Goal: Task Accomplishment & Management: Use online tool/utility

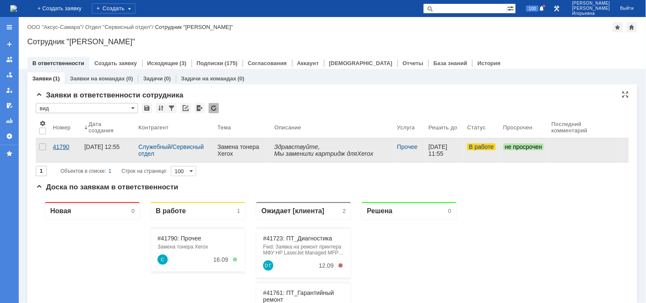
click at [59, 146] on div "41790" at bounding box center [65, 146] width 25 height 7
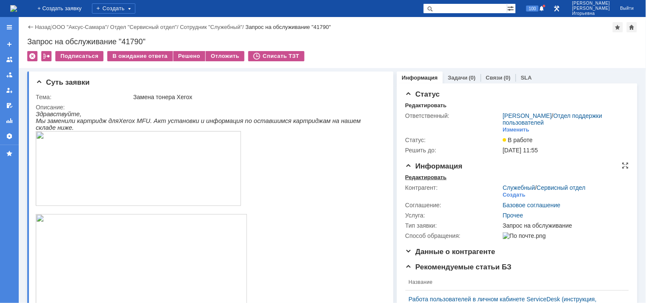
click at [421, 175] on div "Редактировать" at bounding box center [425, 177] width 41 height 7
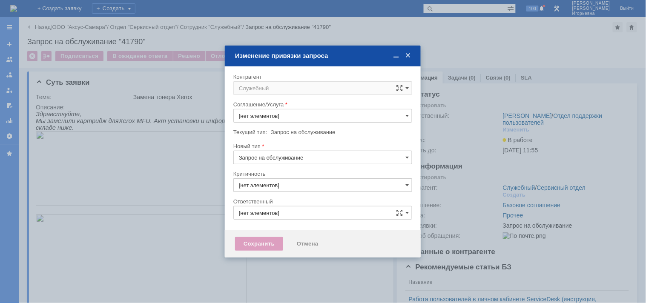
type input "Прочее"
type input "3. Низкая"
type input "Носенкова Елена Игорьевна"
type input "[не указано]"
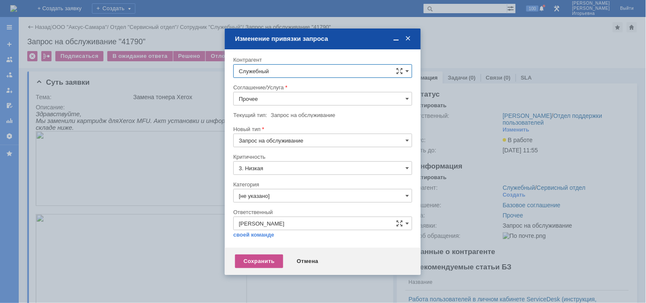
click at [274, 69] on input "Служебный" at bounding box center [322, 71] width 179 height 14
click at [289, 203] on span "[PERSON_NAME]" at bounding box center [282, 204] width 46 height 6
type input "[PERSON_NAME]"
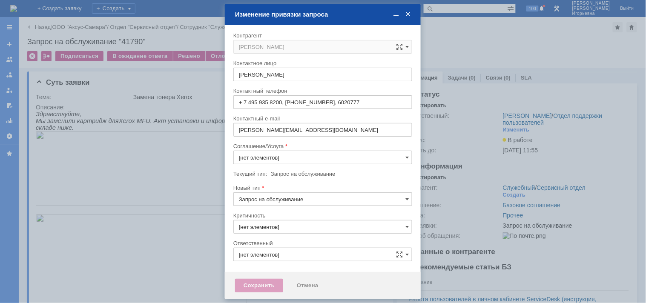
type input "3. Низкая"
type input "[не указано]"
type input "[PERSON_NAME]"
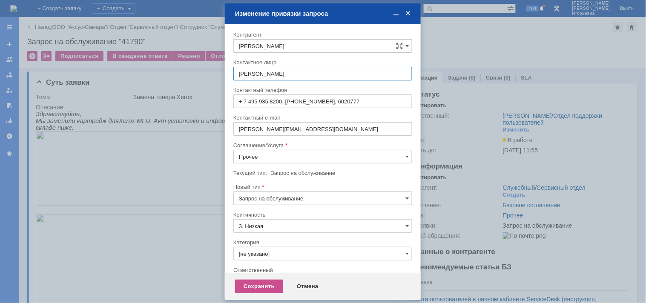
click at [248, 154] on input "Прочее" at bounding box center [322, 157] width 179 height 14
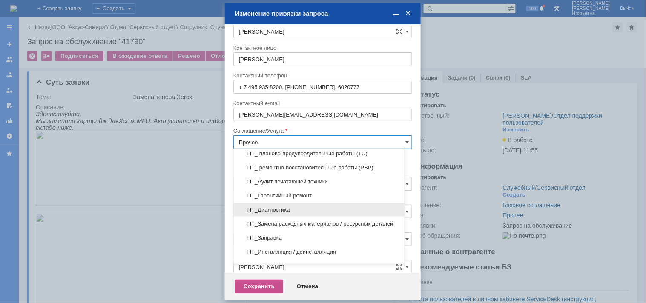
scroll to position [129, 0]
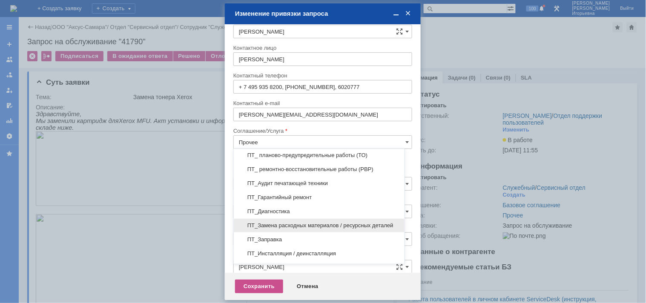
click at [269, 225] on span "ПТ_Замена расходных материалов / ресурсных деталей" at bounding box center [319, 225] width 160 height 7
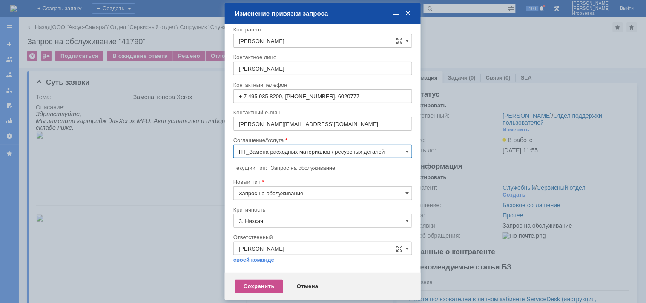
scroll to position [5, 0]
type input "ПТ_Замена расходных материалов / ресурсных деталей"
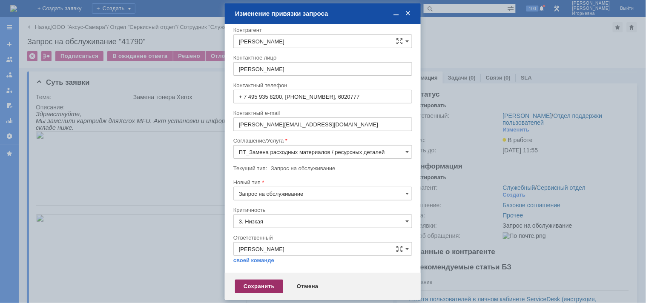
click at [253, 286] on div "Сохранить" at bounding box center [259, 287] width 48 height 14
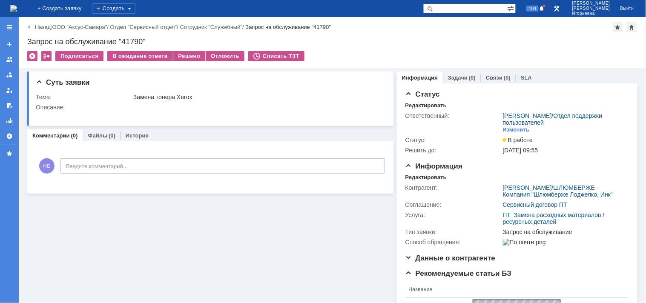
scroll to position [0, 0]
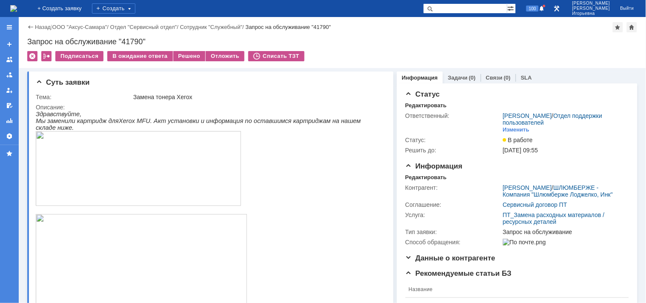
click at [130, 39] on div "Запрос на обслуживание "41790"" at bounding box center [332, 41] width 610 height 9
copy div "41790"
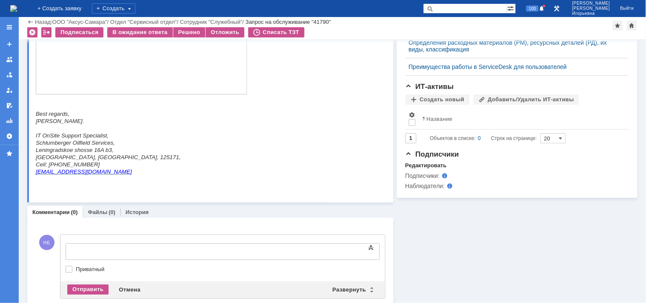
scroll to position [403, 0]
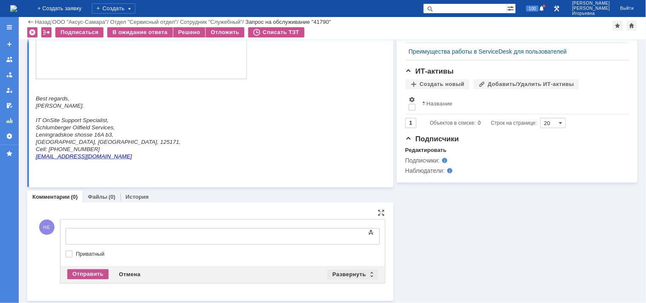
click at [367, 274] on div "Развернуть" at bounding box center [352, 274] width 51 height 10
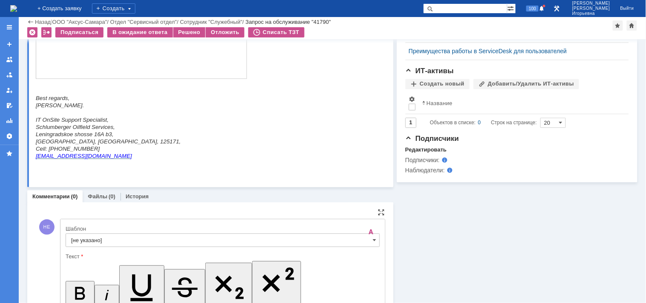
scroll to position [0, 0]
click at [373, 240] on span at bounding box center [374, 240] width 3 height 7
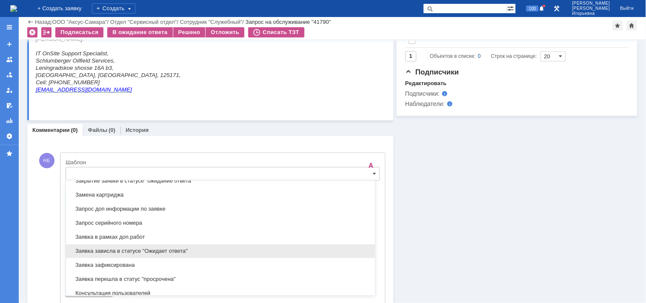
scroll to position [440, 0]
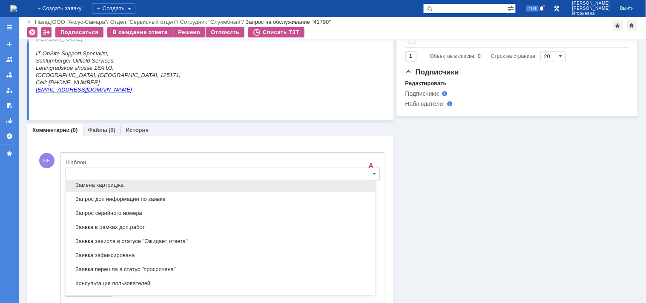
click at [102, 184] on span "Замена картриджа" at bounding box center [220, 185] width 299 height 7
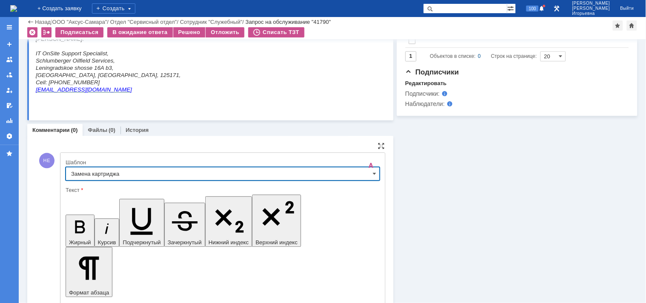
type input "Замена картриджа"
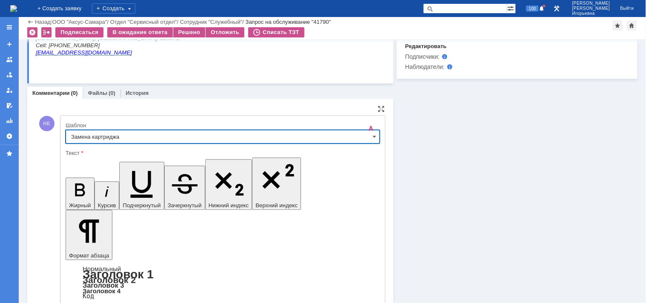
scroll to position [563, 0]
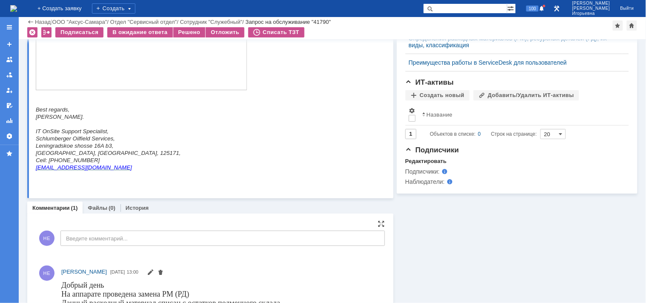
scroll to position [463, 0]
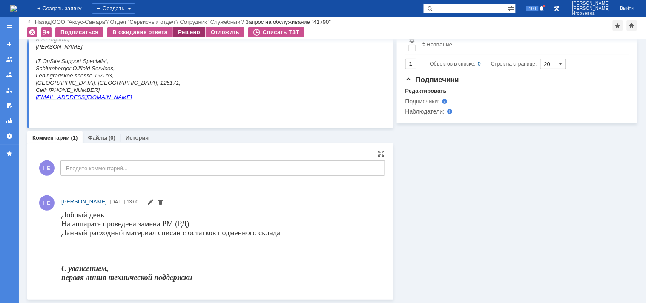
click at [185, 31] on div "Решено" at bounding box center [189, 32] width 32 height 10
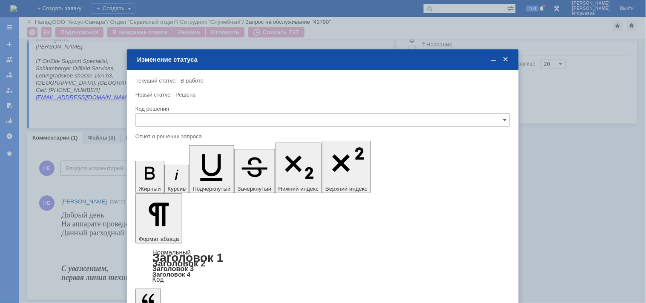
scroll to position [0, 0]
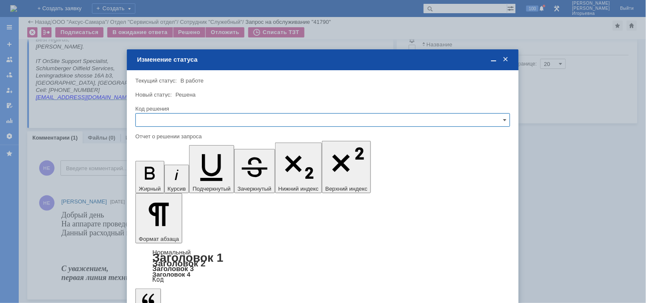
click at [153, 117] on input "text" at bounding box center [322, 120] width 374 height 14
click at [157, 175] on span "Решено" at bounding box center [322, 177] width 363 height 7
type input "Решено"
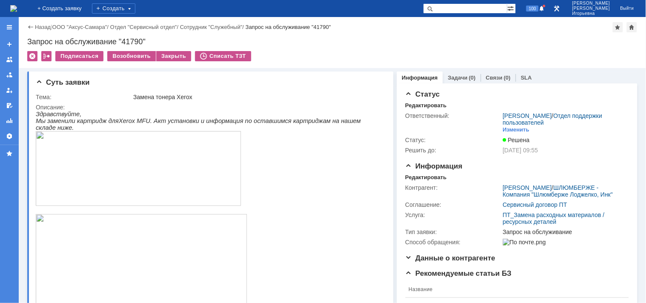
click at [17, 5] on img at bounding box center [13, 8] width 7 height 7
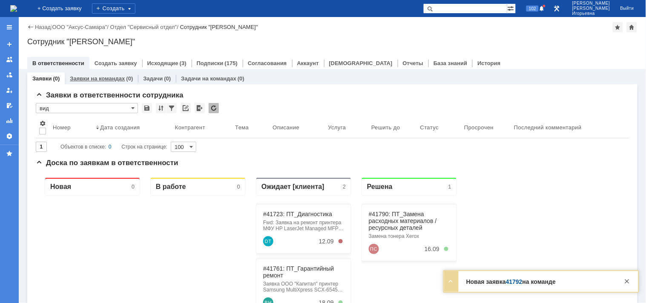
click at [108, 77] on link "Заявки на командах" at bounding box center [97, 78] width 55 height 6
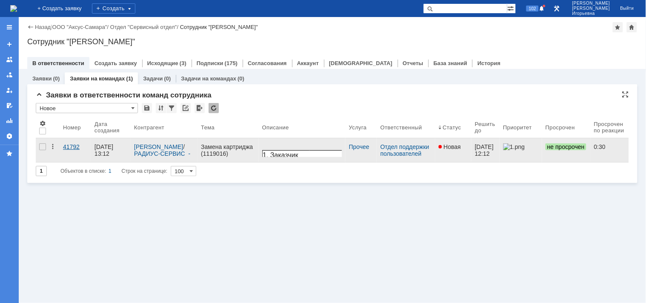
click at [71, 146] on div "41792" at bounding box center [75, 146] width 25 height 7
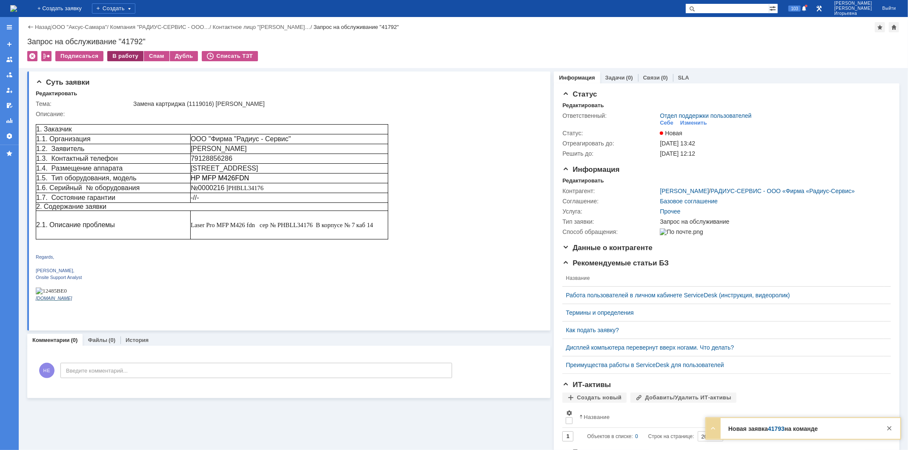
click at [127, 55] on div "В работу" at bounding box center [125, 56] width 36 height 10
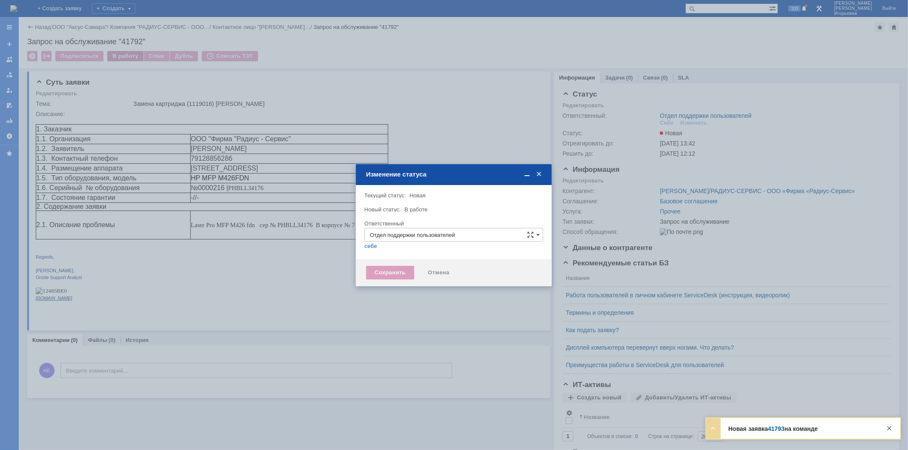
type input "[PERSON_NAME]"
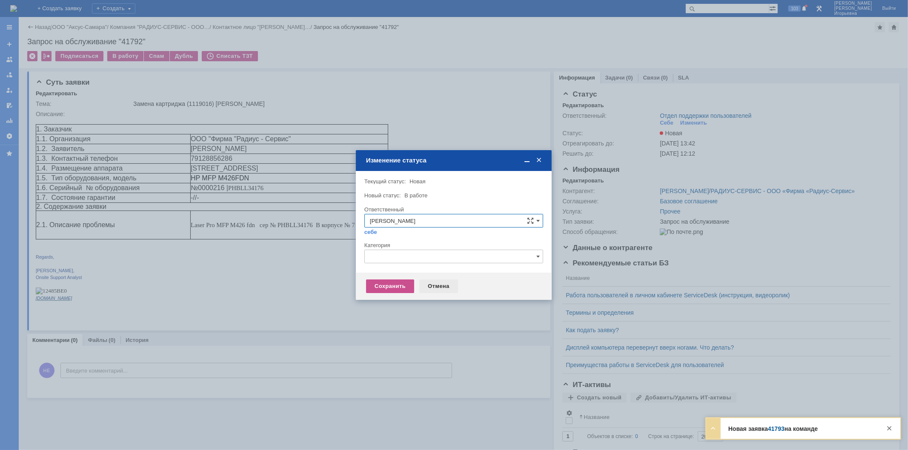
click at [435, 286] on div "Отмена" at bounding box center [438, 287] width 39 height 14
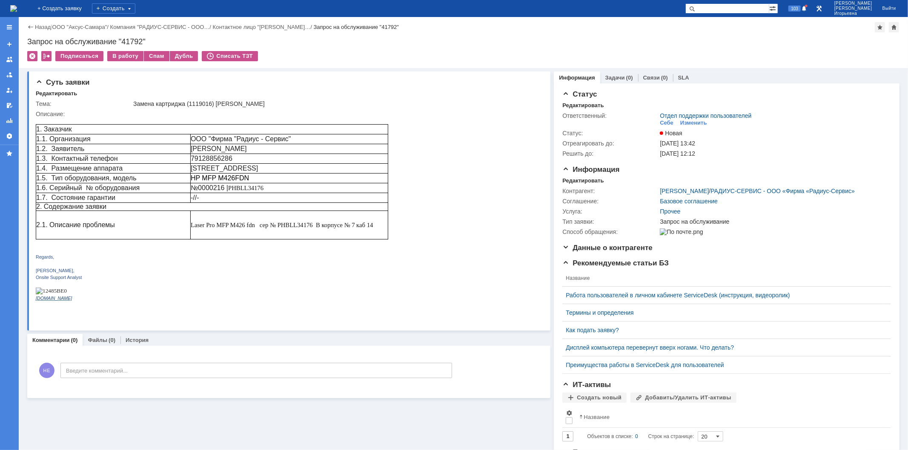
click at [17, 11] on img at bounding box center [13, 8] width 7 height 7
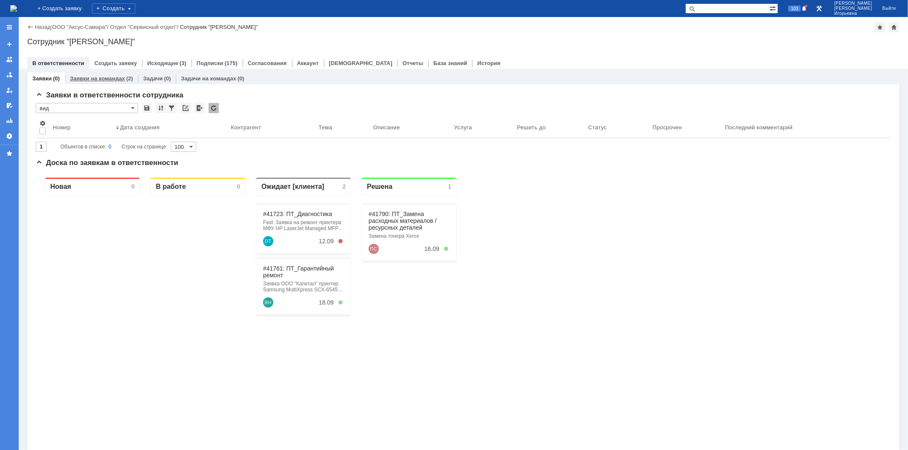
click at [110, 78] on link "Заявки на командах" at bounding box center [97, 78] width 55 height 6
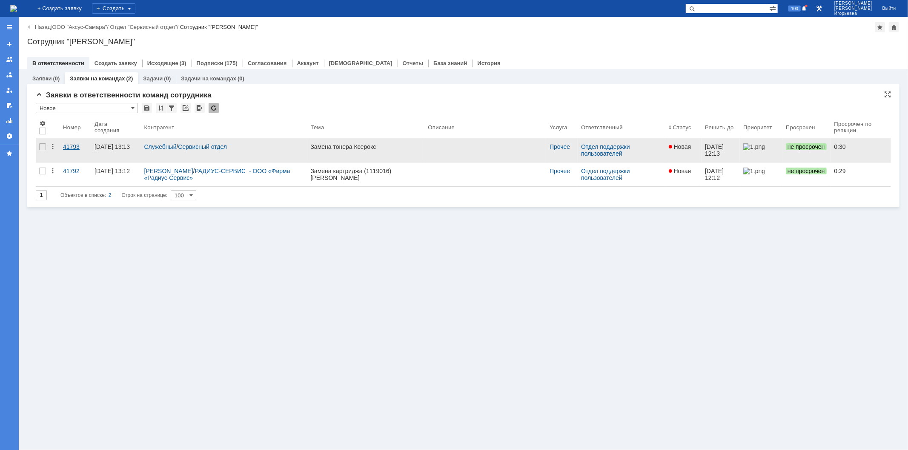
click at [66, 146] on div "41793" at bounding box center [75, 146] width 25 height 7
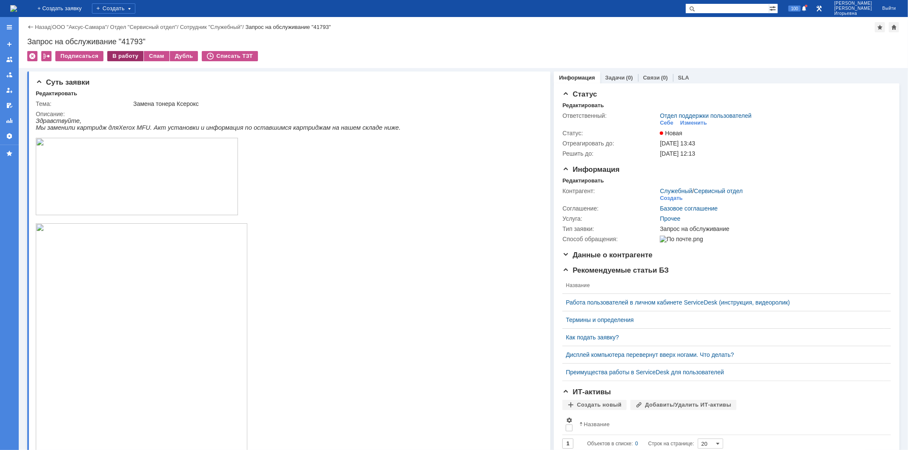
click at [121, 55] on div "В работу" at bounding box center [125, 56] width 36 height 10
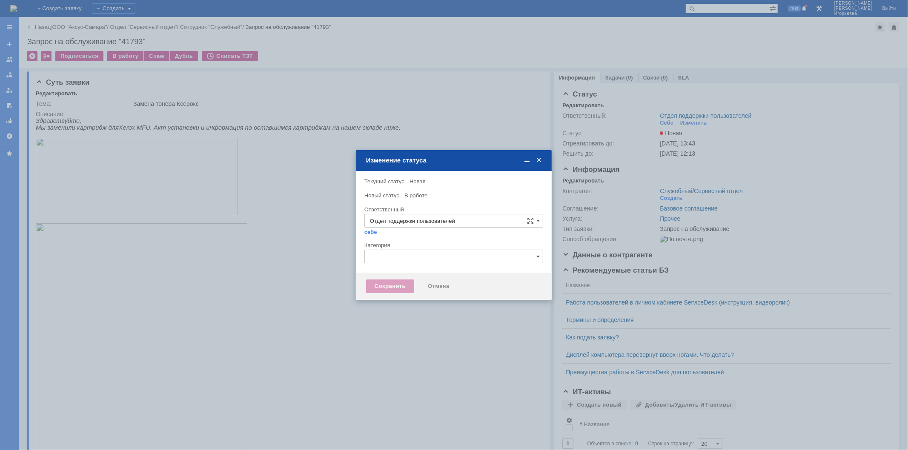
type input "Носенкова Елена Игорьевна"
click at [397, 285] on div "Сохранить" at bounding box center [390, 287] width 48 height 14
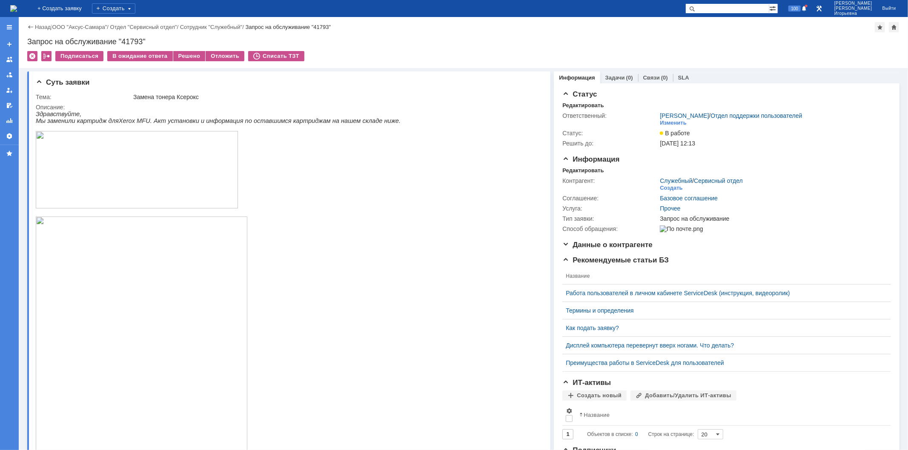
click at [17, 7] on img at bounding box center [13, 8] width 7 height 7
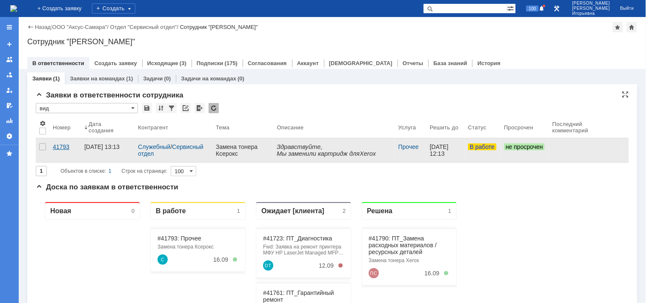
click at [61, 145] on div "41793" at bounding box center [65, 146] width 25 height 7
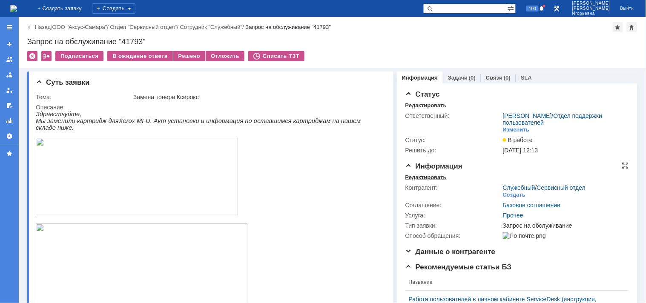
click at [409, 178] on div "Редактировать" at bounding box center [425, 177] width 41 height 7
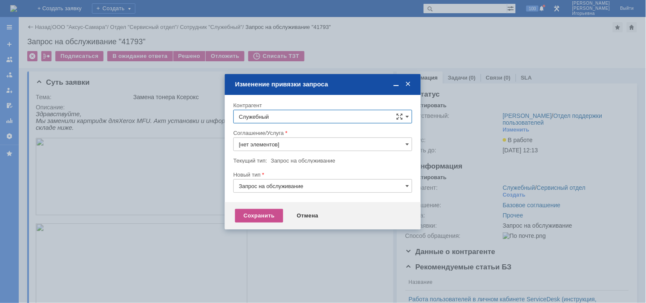
type input "Прочее"
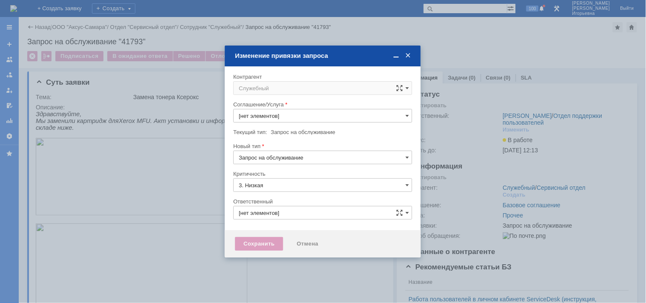
type input "[не указано]"
type input "[PERSON_NAME]"
type input "Прочее"
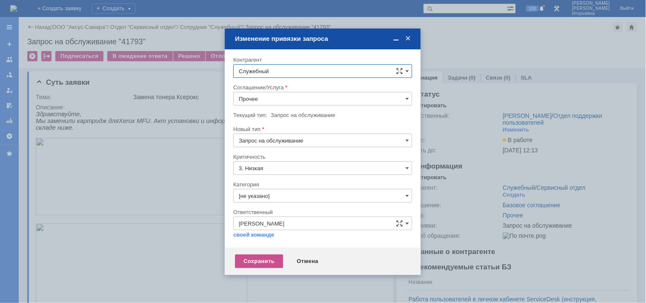
click at [282, 66] on input "Служебный" at bounding box center [322, 71] width 179 height 14
click at [284, 204] on span "[PERSON_NAME]" at bounding box center [282, 204] width 46 height 6
type input "[PERSON_NAME]"
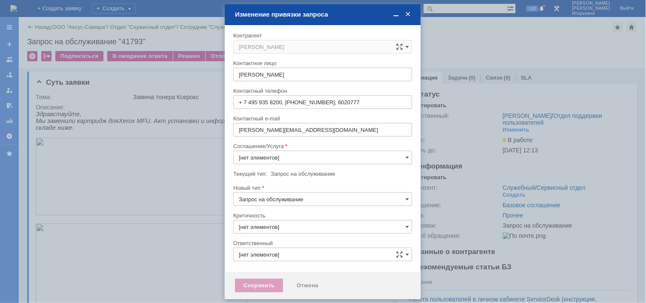
type input "3. Низкая"
type input "[не указано]"
type input "[PERSON_NAME]"
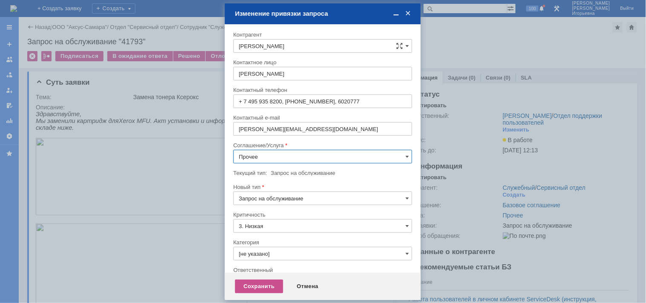
click at [275, 156] on input "Прочее" at bounding box center [322, 157] width 179 height 14
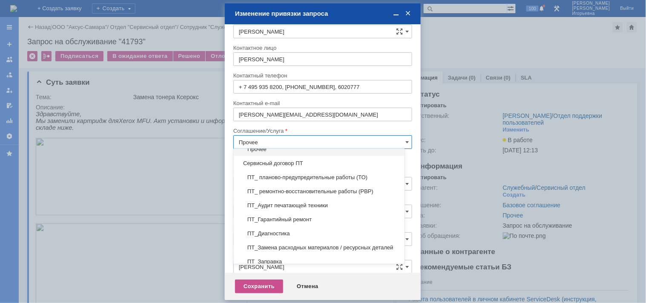
scroll to position [113, 0]
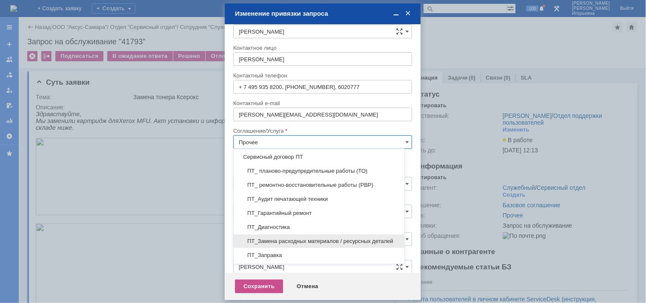
click at [322, 238] on span "ПТ_Замена расходных материалов / ресурсных деталей" at bounding box center [319, 241] width 160 height 7
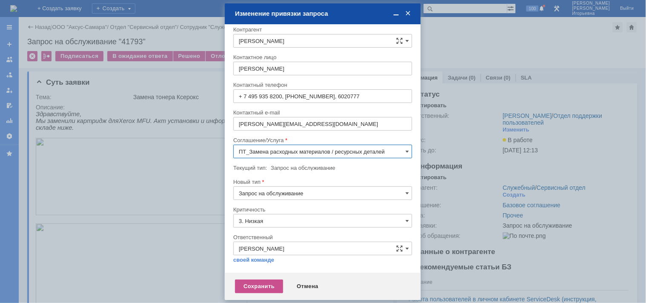
scroll to position [5, 0]
type input "ПТ_Замена расходных материалов / ресурсных деталей"
click at [264, 286] on div "Сохранить" at bounding box center [259, 287] width 48 height 14
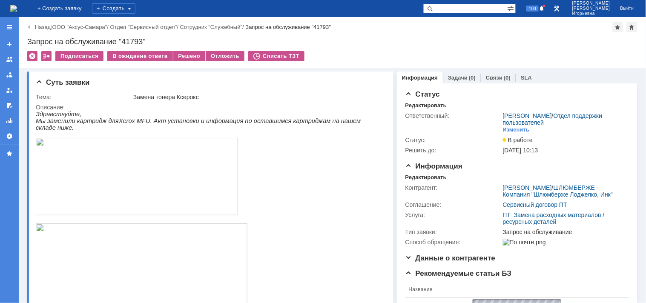
scroll to position [0, 0]
click at [17, 6] on img at bounding box center [13, 8] width 7 height 7
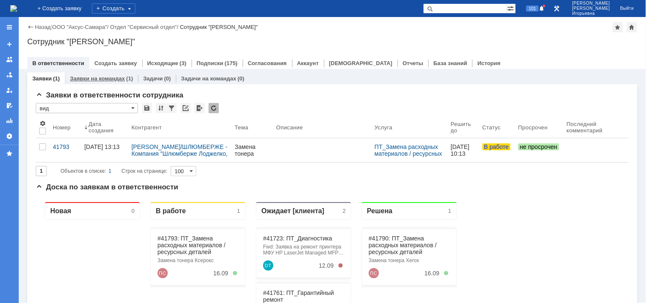
click at [103, 77] on link "Заявки на командах" at bounding box center [97, 78] width 55 height 6
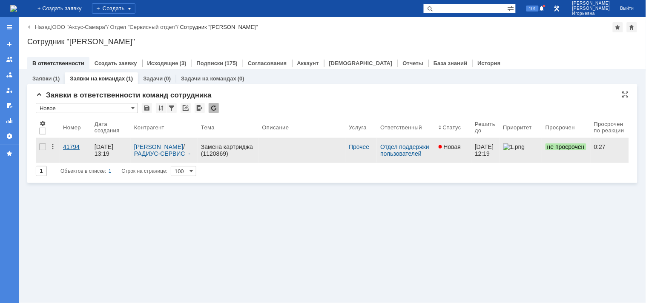
click at [72, 143] on div "41794" at bounding box center [75, 146] width 25 height 7
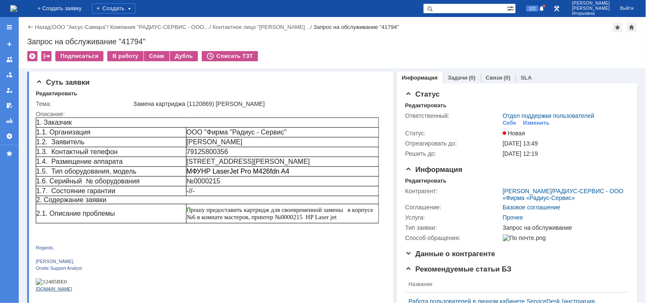
click at [17, 7] on img at bounding box center [13, 8] width 7 height 7
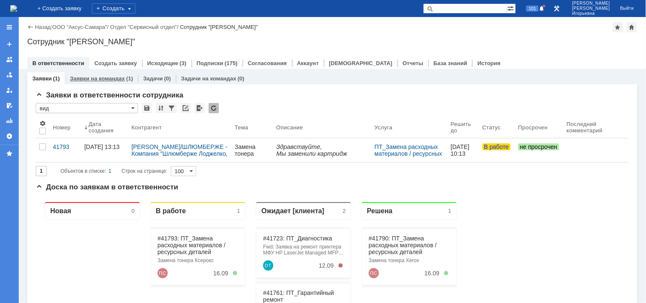
click at [111, 79] on link "Заявки на командах" at bounding box center [97, 78] width 55 height 6
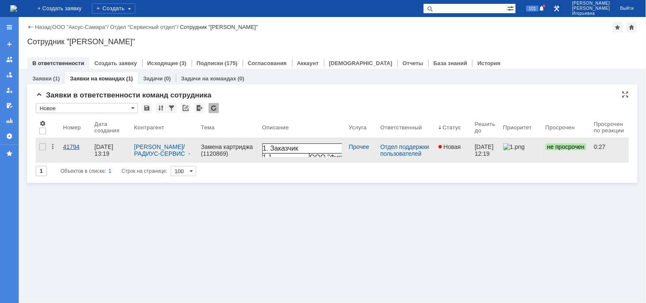
click at [73, 144] on div "41794" at bounding box center [75, 146] width 25 height 7
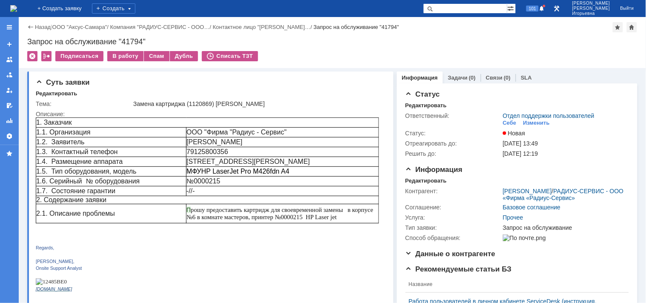
click at [17, 5] on img at bounding box center [13, 8] width 7 height 7
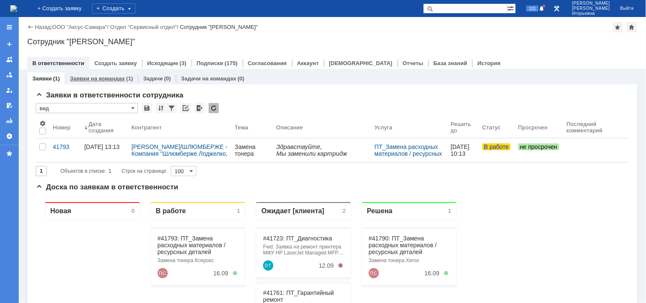
click at [99, 79] on link "Заявки на командах" at bounding box center [97, 78] width 55 height 6
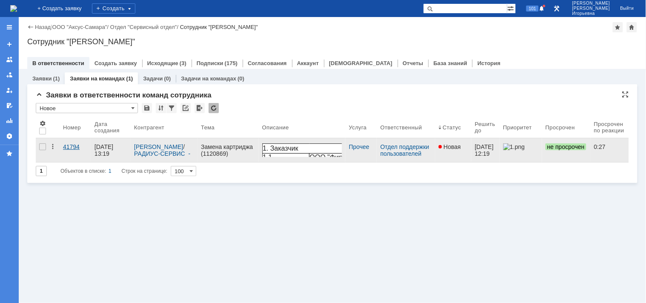
click at [69, 145] on div "41794" at bounding box center [75, 146] width 25 height 7
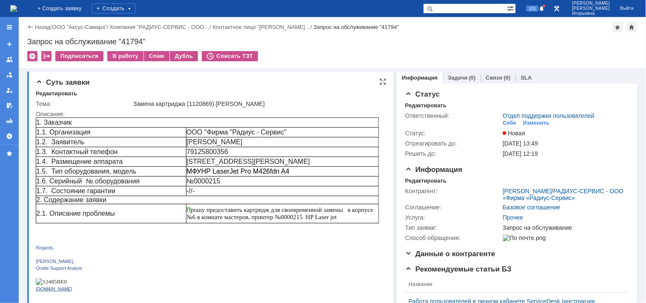
click at [207, 182] on span "№0000215" at bounding box center [203, 180] width 34 height 7
copy span "0000215"
click at [16, 5] on img at bounding box center [13, 8] width 7 height 7
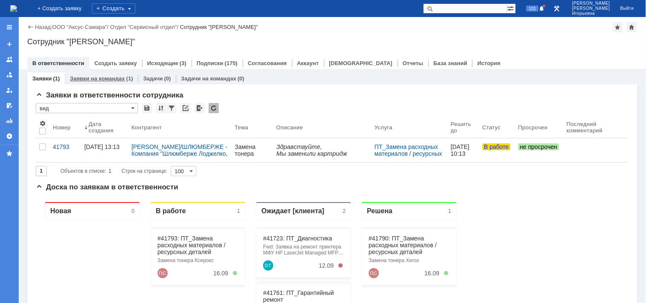
click at [99, 79] on link "Заявки на командах" at bounding box center [97, 78] width 55 height 6
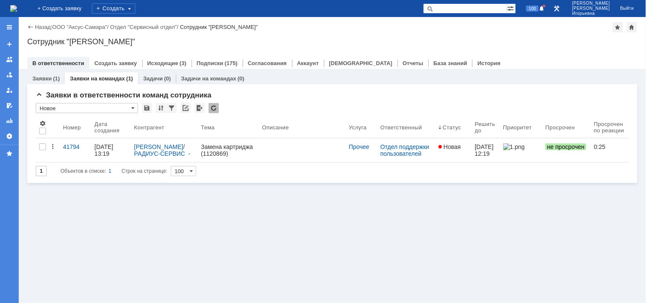
click at [466, 9] on input "text" at bounding box center [465, 8] width 84 height 10
type input "41794"
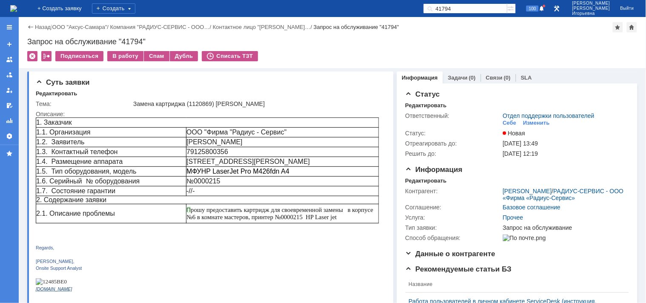
click at [17, 7] on img at bounding box center [13, 8] width 7 height 7
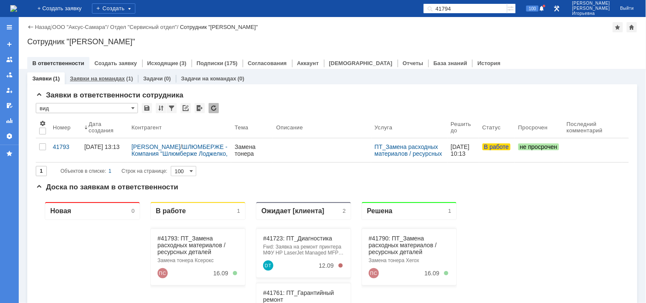
click at [105, 75] on link "Заявки на командах" at bounding box center [97, 78] width 55 height 6
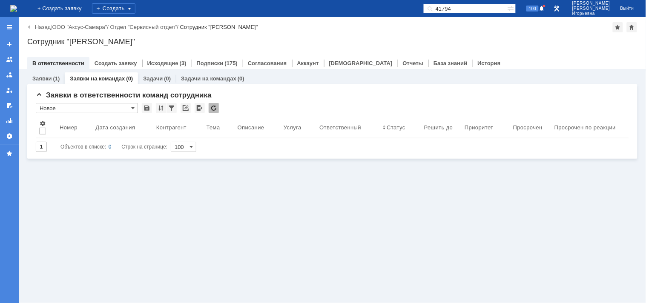
click at [17, 9] on img at bounding box center [13, 8] width 7 height 7
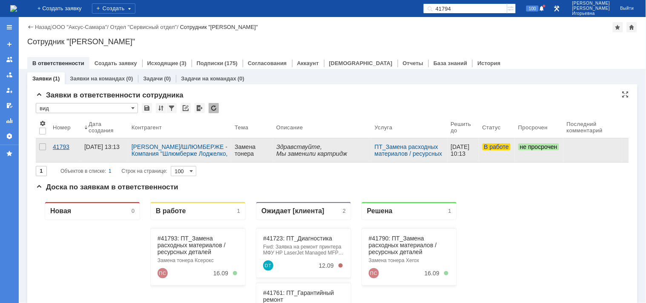
click at [62, 149] on div "41793" at bounding box center [65, 146] width 25 height 7
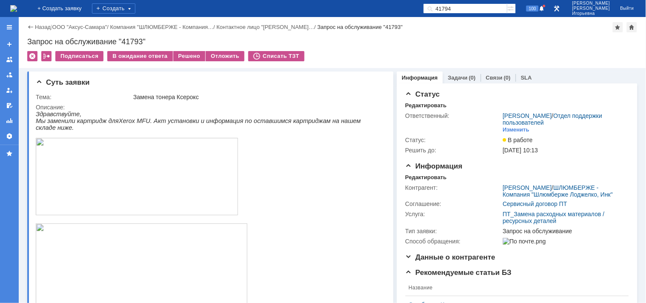
click at [139, 41] on div "Запрос на обслуживание "41793"" at bounding box center [332, 41] width 610 height 9
copy div "41793"
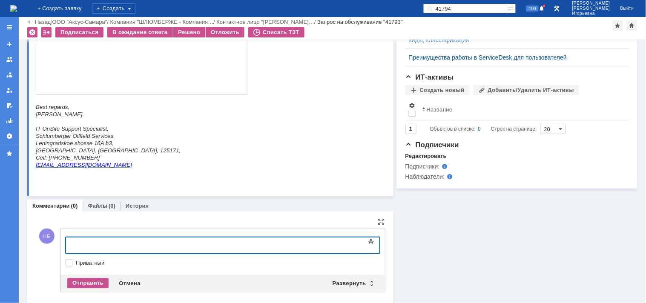
scroll to position [405, 0]
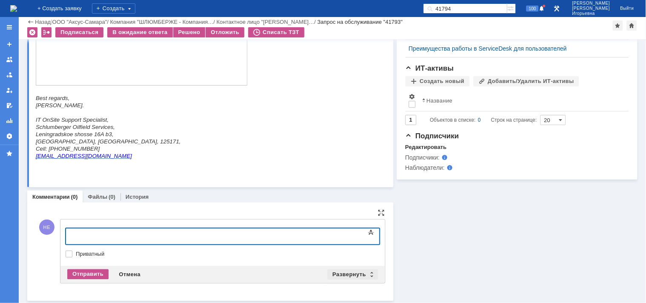
click at [365, 274] on div "Развернуть" at bounding box center [352, 274] width 51 height 10
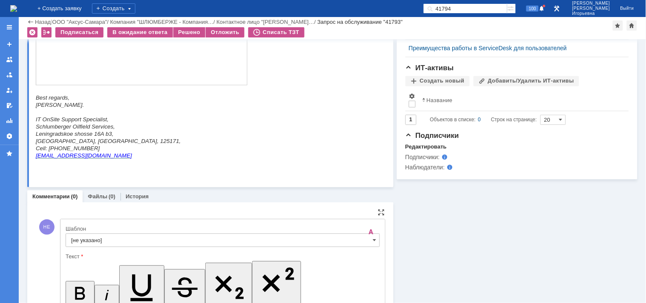
scroll to position [0, 0]
click at [373, 239] on span at bounding box center [374, 240] width 3 height 7
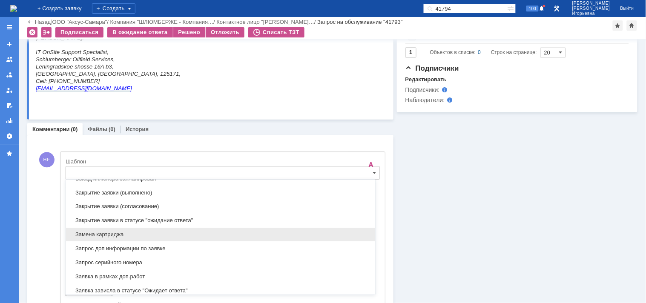
scroll to position [392, 0]
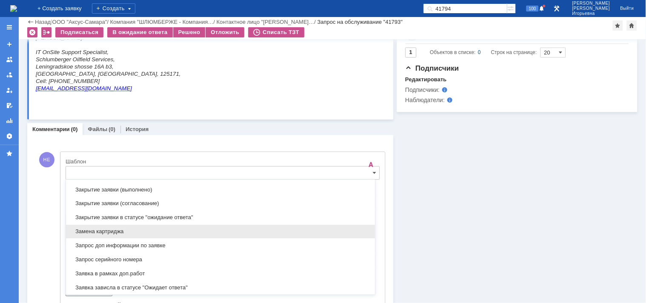
click at [96, 235] on span "Замена картриджа" at bounding box center [220, 231] width 299 height 7
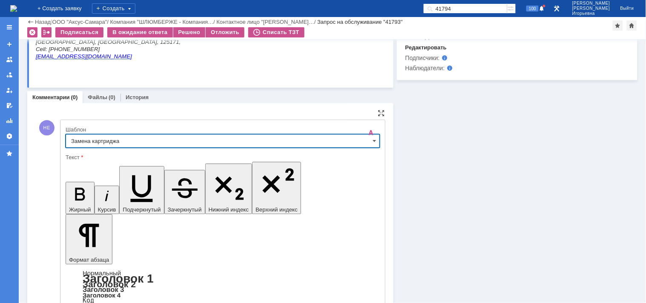
type input "Замена картриджа"
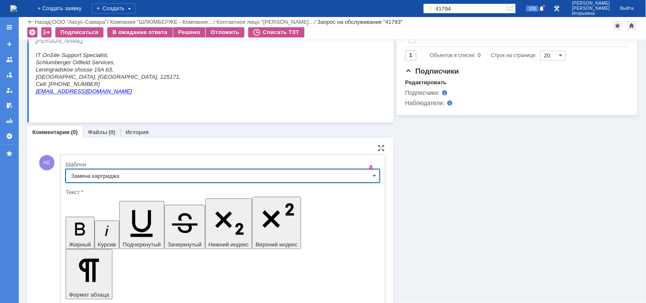
scroll to position [564, 0]
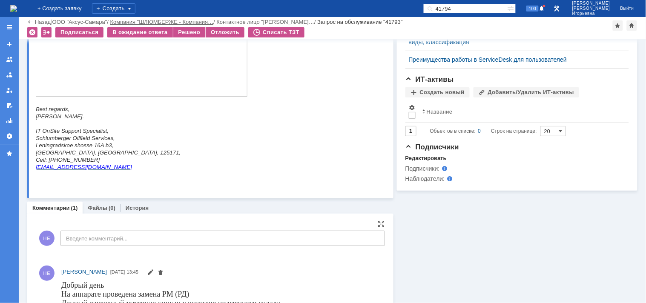
scroll to position [464, 0]
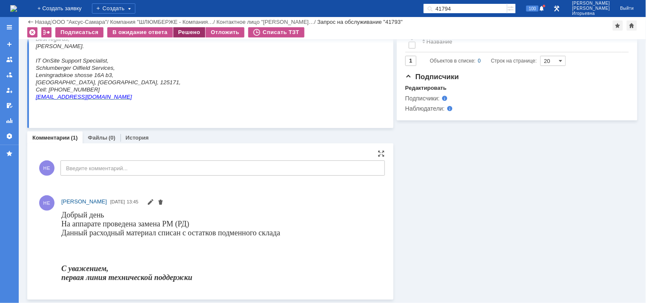
click at [183, 32] on div "Решено" at bounding box center [189, 32] width 32 height 10
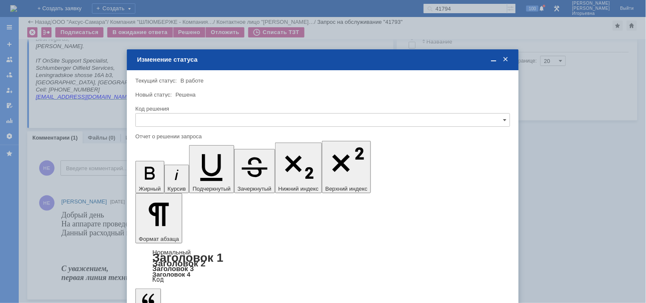
scroll to position [0, 0]
click at [153, 117] on input "text" at bounding box center [322, 120] width 374 height 14
click at [154, 179] on span "Решено" at bounding box center [322, 177] width 363 height 7
type input "Решено"
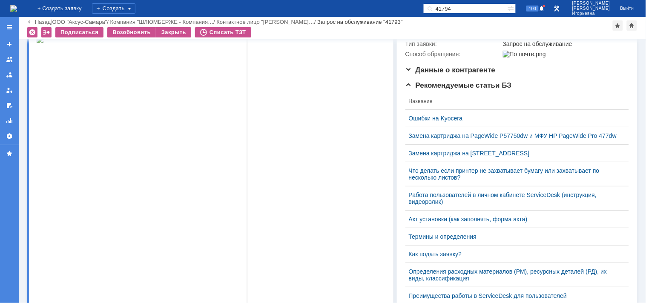
scroll to position [117, 0]
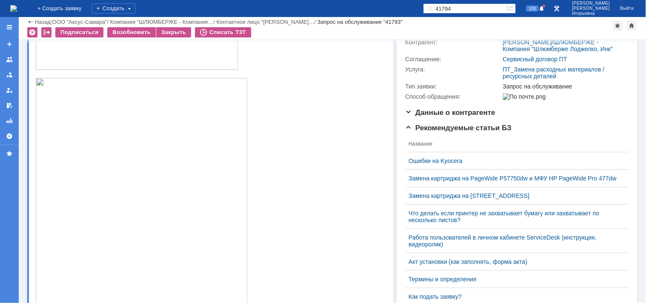
click at [17, 9] on img at bounding box center [13, 8] width 7 height 7
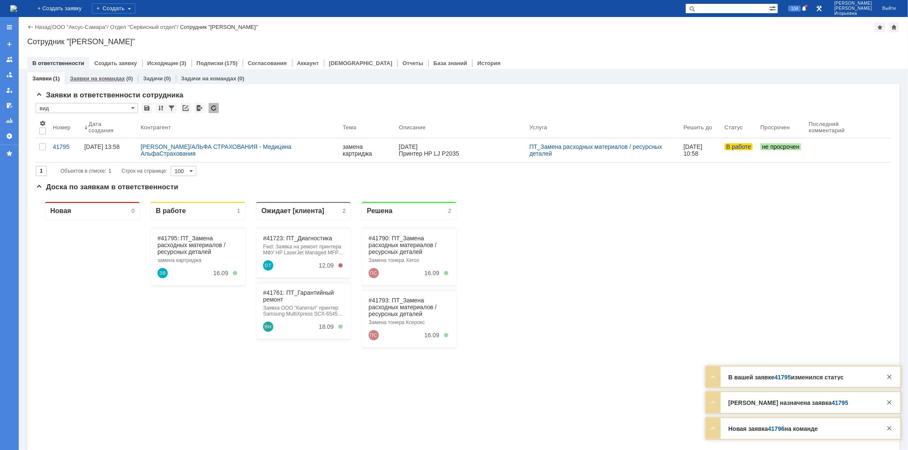
click at [87, 79] on link "Заявки на командах" at bounding box center [97, 78] width 55 height 6
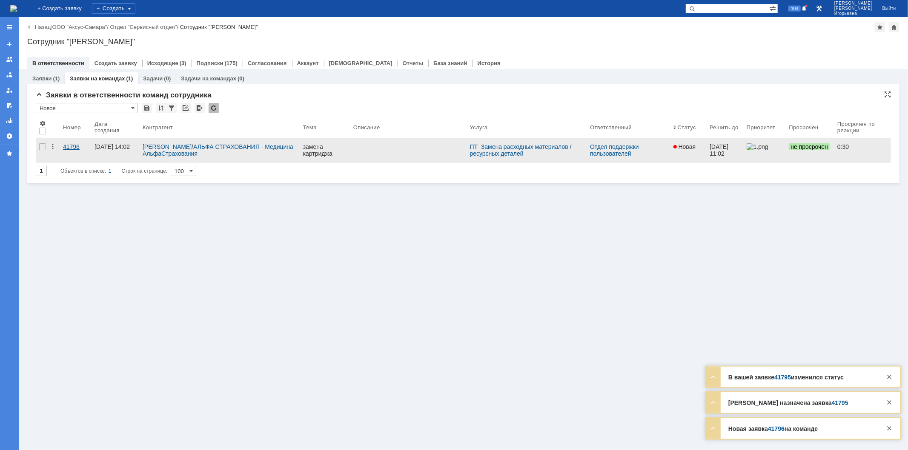
click at [74, 146] on div "41796" at bounding box center [75, 146] width 25 height 7
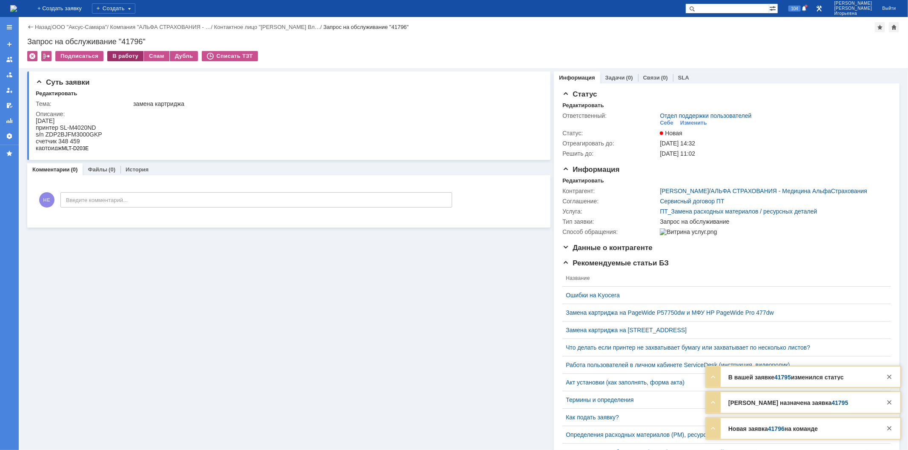
click at [126, 56] on div "В работу" at bounding box center [125, 56] width 36 height 10
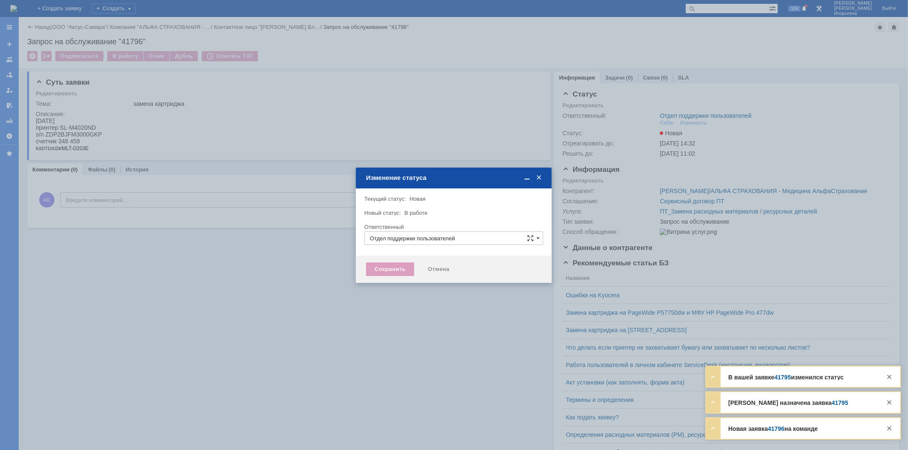
type input "[PERSON_NAME]"
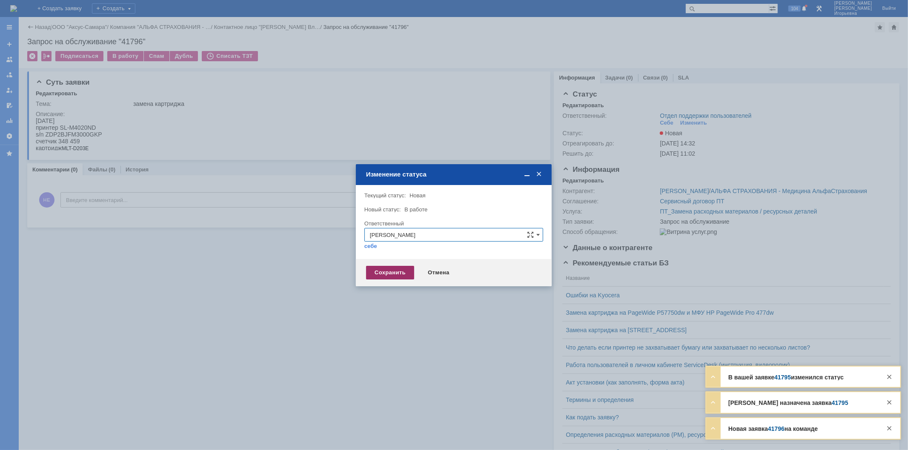
click at [402, 270] on div "Сохранить" at bounding box center [390, 273] width 48 height 14
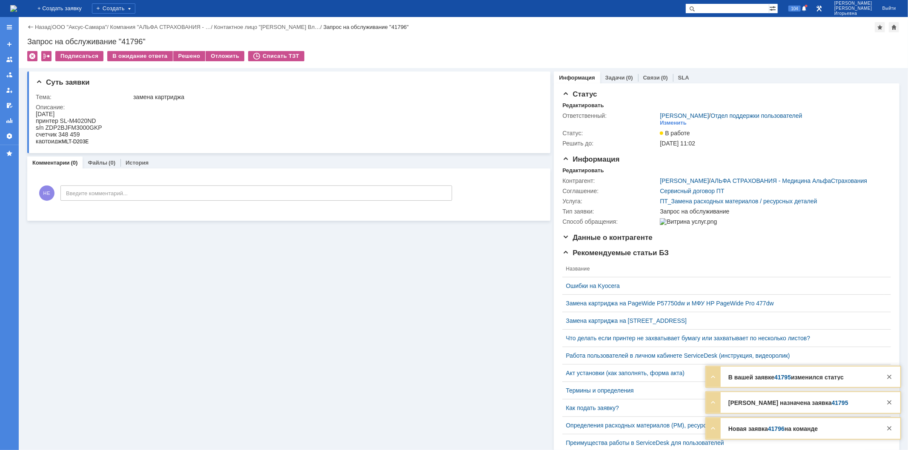
click at [17, 10] on img at bounding box center [13, 8] width 7 height 7
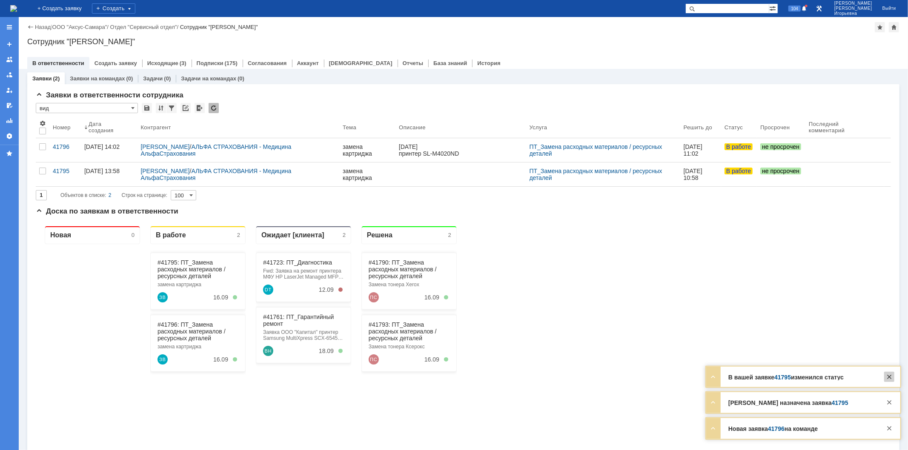
click at [645, 303] on div at bounding box center [889, 377] width 10 height 10
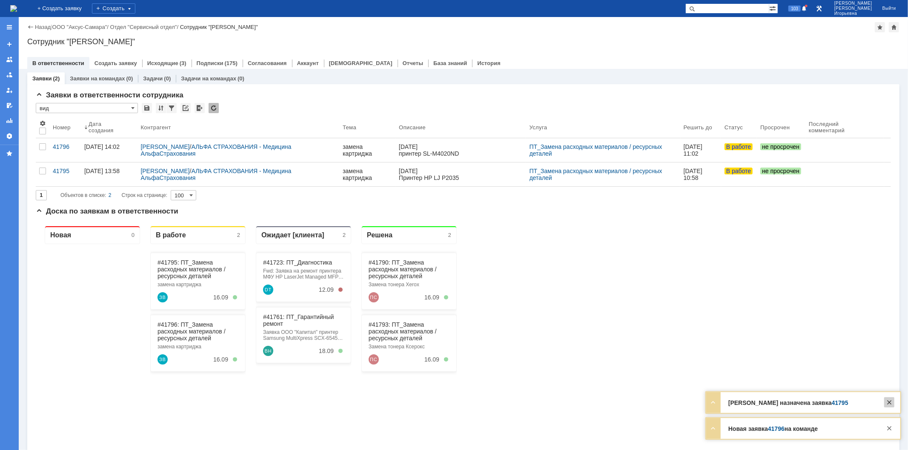
click at [645, 303] on div at bounding box center [889, 402] width 10 height 10
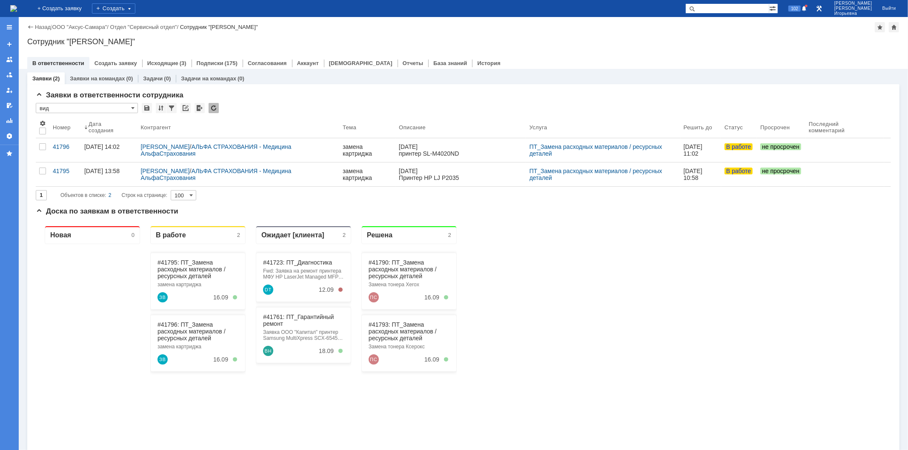
click at [645, 303] on div "Заявки в ответственности сотрудника * вид Результаты поиска: 1 Объектов в списк…" at bounding box center [463, 325] width 872 height 483
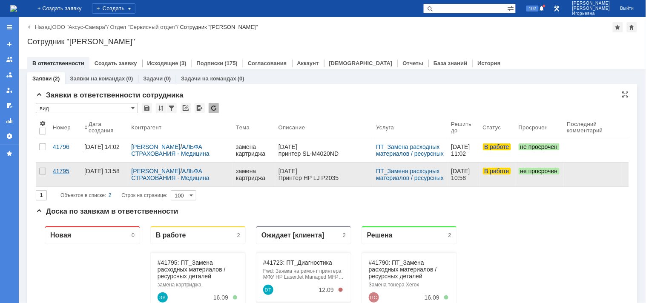
click at [60, 173] on div "41795" at bounding box center [65, 171] width 25 height 7
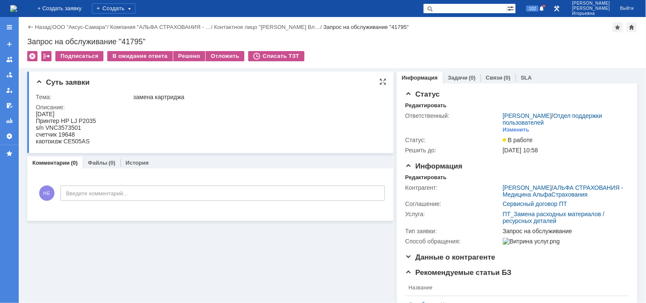
click at [69, 124] on div "s/n VNC3573501" at bounding box center [65, 127] width 60 height 7
copy div "VNC3573501"
click at [132, 40] on div "Запрос на обслуживание "41795"" at bounding box center [332, 41] width 610 height 9
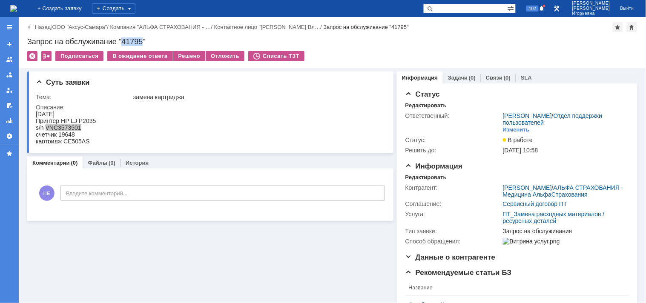
copy div "41795"
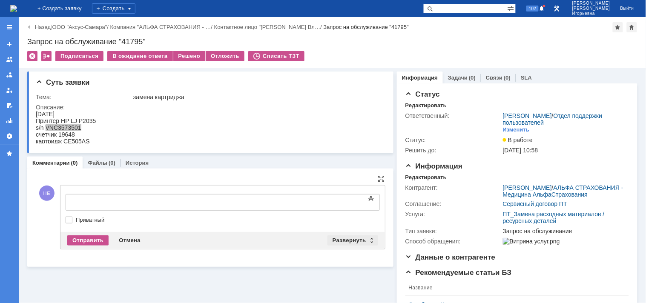
click at [369, 237] on div "Развернуть" at bounding box center [352, 240] width 51 height 10
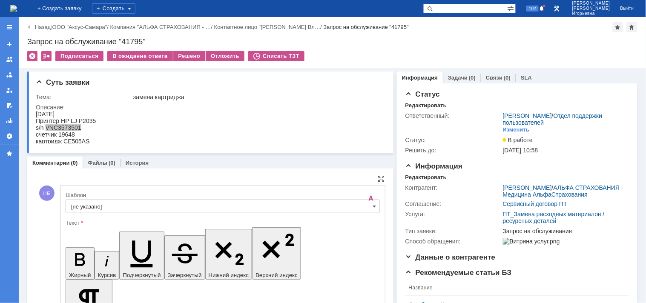
click at [367, 207] on input "[не указано]" at bounding box center [223, 207] width 314 height 14
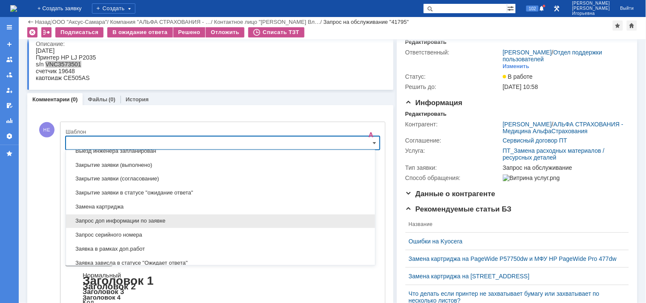
scroll to position [392, 0]
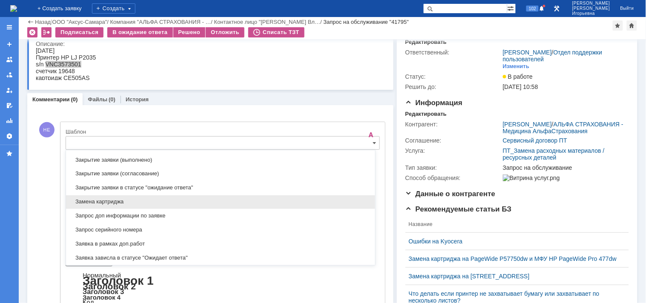
click at [108, 203] on span "Замена картриджа" at bounding box center [220, 202] width 299 height 7
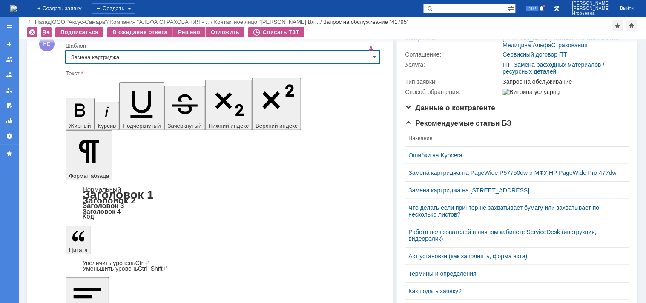
type input "Замена картриджа"
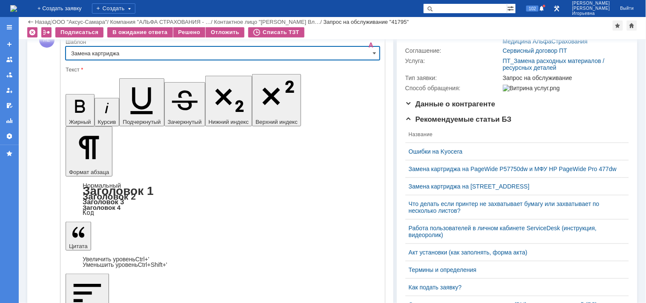
scroll to position [129, 0]
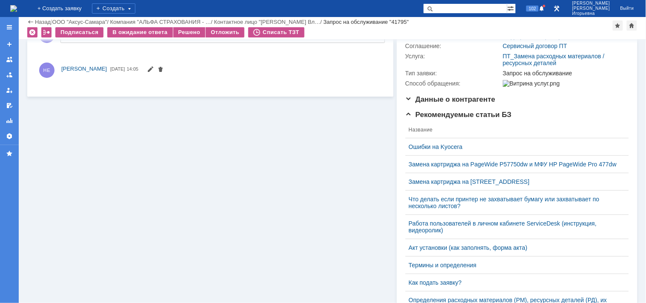
scroll to position [0, 0]
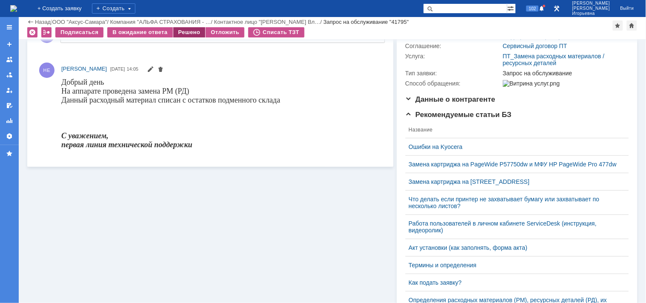
click at [184, 30] on div "Решено" at bounding box center [189, 32] width 32 height 10
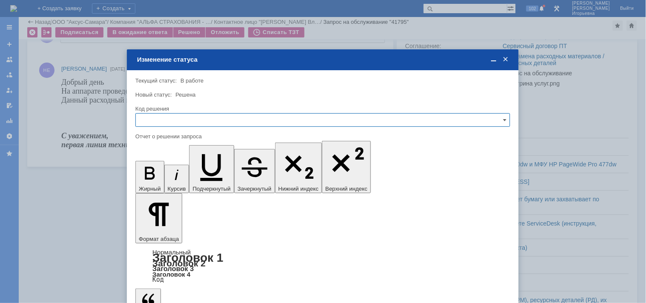
click at [164, 121] on input "text" at bounding box center [322, 120] width 374 height 14
click at [154, 175] on span "Решено" at bounding box center [322, 177] width 363 height 7
type input "Решено"
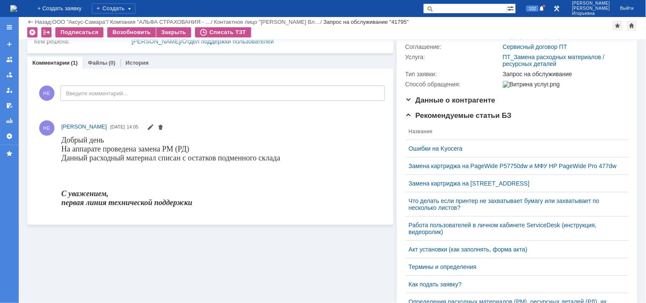
click at [17, 7] on img at bounding box center [13, 8] width 7 height 7
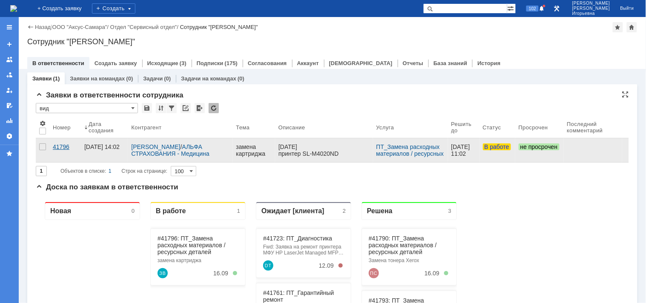
click at [60, 147] on div "41796" at bounding box center [65, 146] width 25 height 7
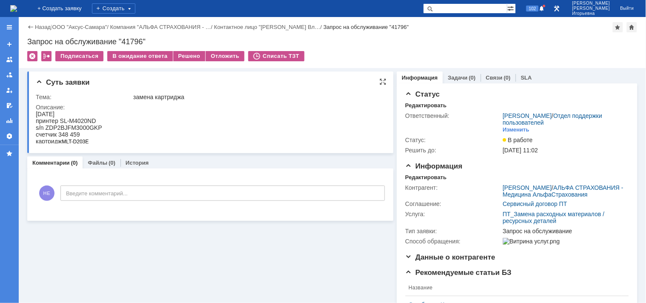
click at [92, 129] on div "s/n ZDP2BJFM3000GKP" at bounding box center [68, 127] width 66 height 7
copy div "ZDP2BJFM3000GKP"
click at [584, 33] on div "Назад | ООО "Аксус-Самара" / Компания "АЛЬФА СТРАХОВАНИЯ - … / Контактное лицо …" at bounding box center [332, 42] width 627 height 51
click at [71, 124] on div "s/n ZDP2BJFM3000GKP" at bounding box center [68, 127] width 66 height 7
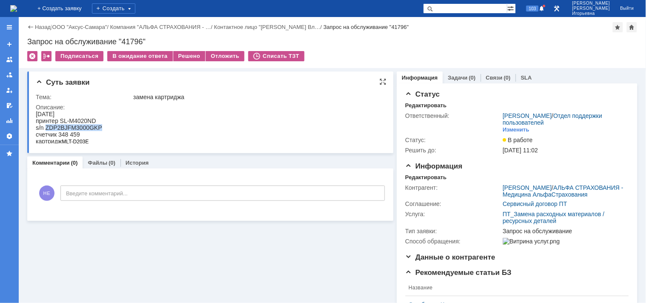
click at [71, 124] on div "s/n ZDP2BJFM3000GKP" at bounding box center [68, 127] width 66 height 7
click at [132, 40] on div "Запрос на обслуживание "41796"" at bounding box center [332, 41] width 610 height 9
copy div "41796"
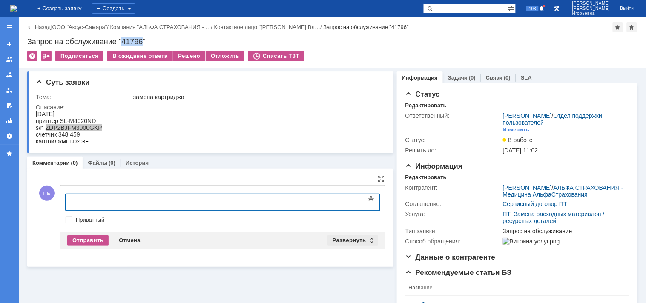
click at [367, 239] on div "Развернуть" at bounding box center [352, 240] width 51 height 10
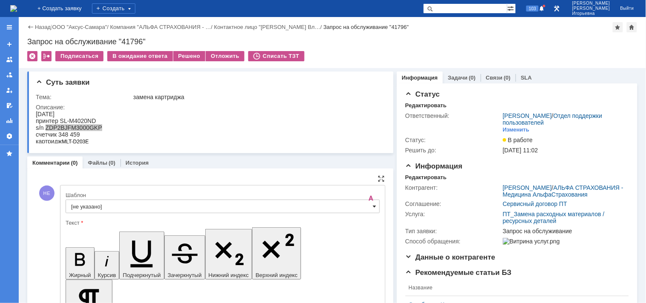
click at [373, 209] on span at bounding box center [374, 206] width 3 height 7
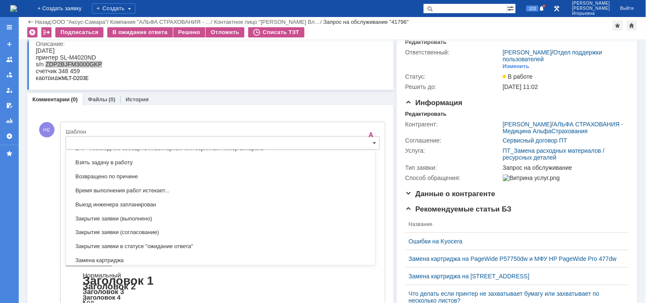
scroll to position [440, 0]
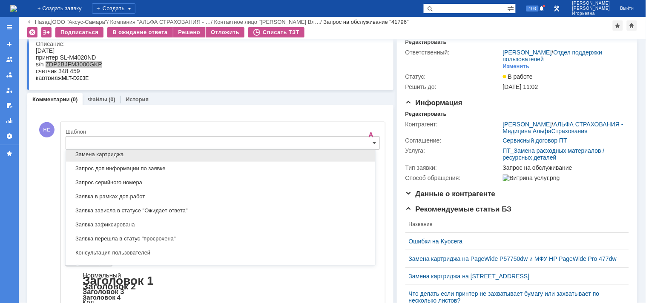
click at [102, 158] on span "Замена картриджа" at bounding box center [220, 154] width 299 height 7
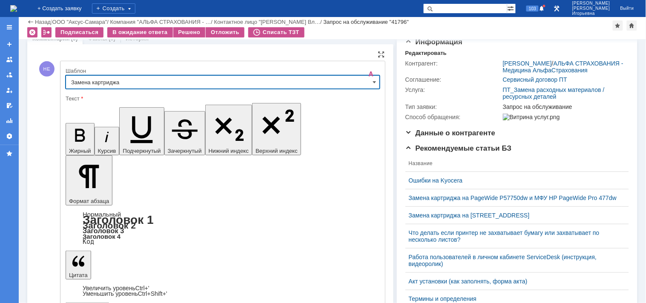
type input "Замена картриджа"
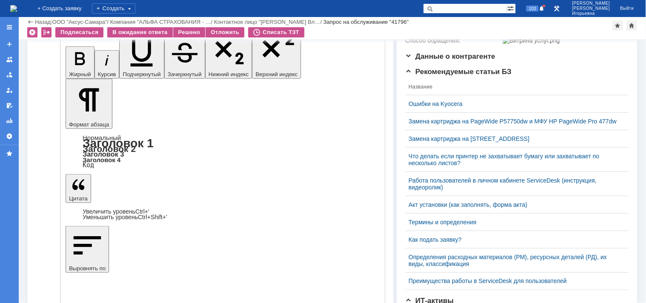
scroll to position [176, 0]
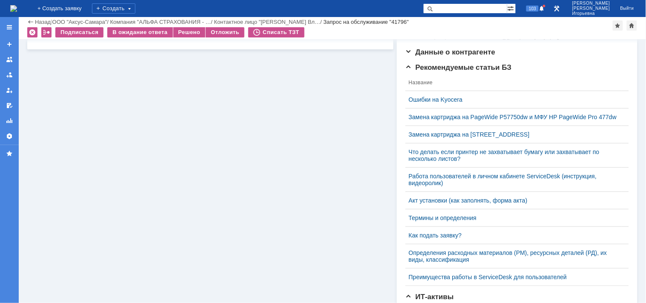
scroll to position [0, 0]
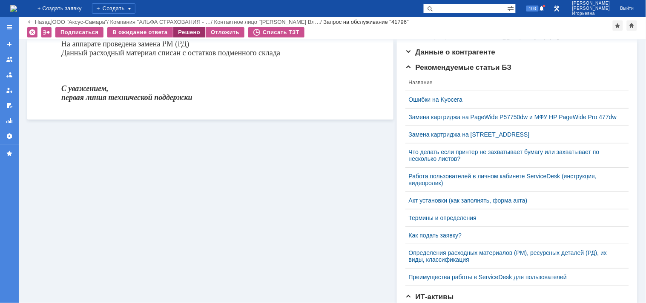
click at [188, 30] on div "Решено" at bounding box center [189, 32] width 32 height 10
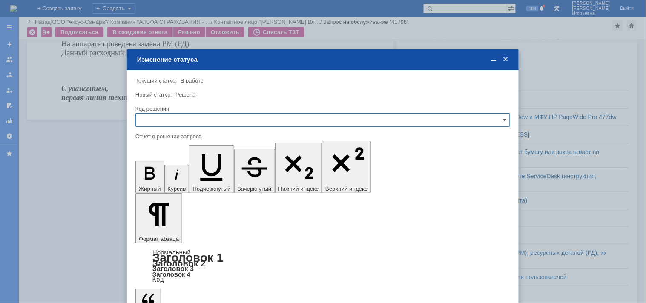
click at [154, 118] on input "text" at bounding box center [322, 120] width 374 height 14
click at [150, 174] on div "Решено" at bounding box center [323, 178] width 374 height 14
type input "Решено"
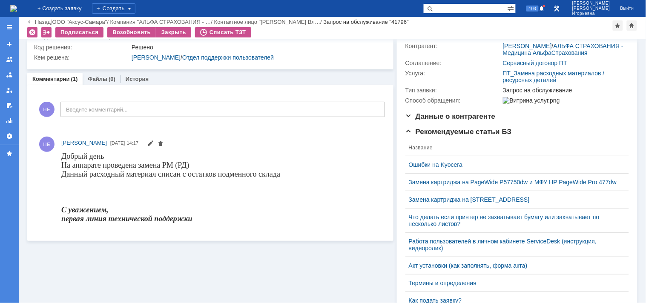
click at [17, 5] on img at bounding box center [13, 8] width 7 height 7
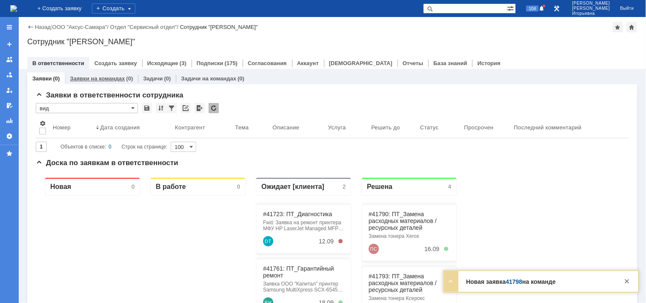
click at [100, 76] on link "Заявки на командах" at bounding box center [97, 78] width 55 height 6
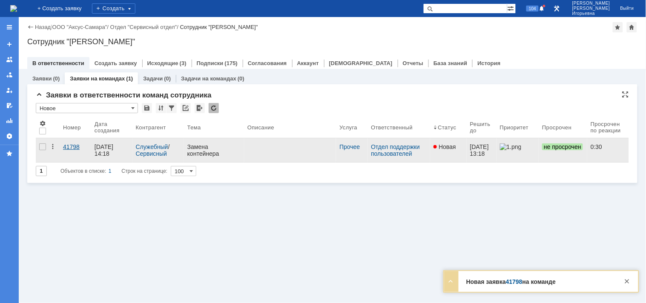
click at [70, 147] on div "41798" at bounding box center [75, 146] width 25 height 7
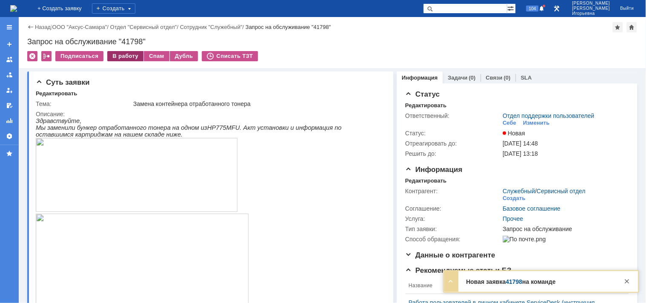
click at [126, 56] on div "В работу" at bounding box center [125, 56] width 36 height 10
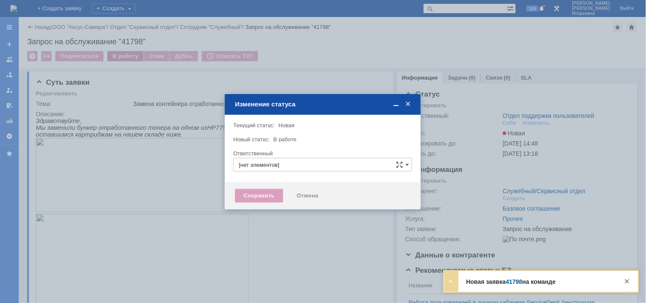
type input "Отдел поддержки пользователей"
type input "Носенкова Елена Игорьевна"
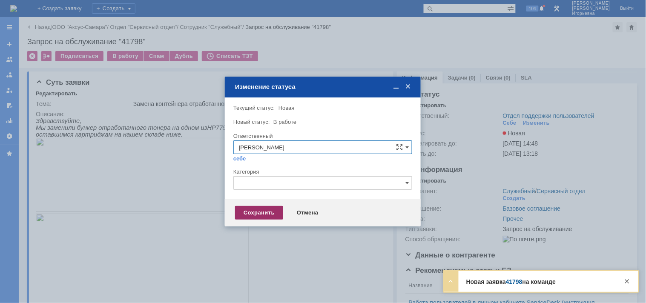
click at [262, 213] on div "Сохранить" at bounding box center [259, 213] width 48 height 14
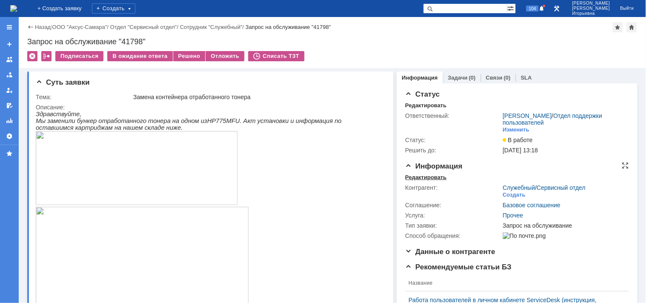
click at [416, 176] on div "Редактировать" at bounding box center [425, 177] width 41 height 7
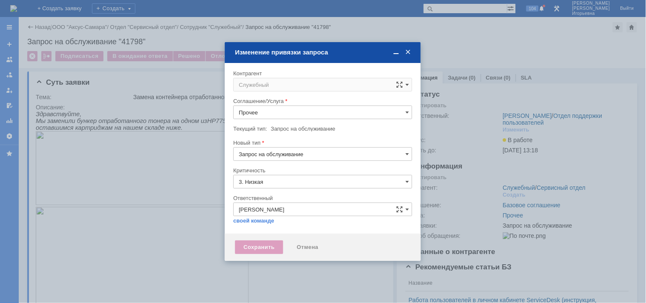
type input "[не указано]"
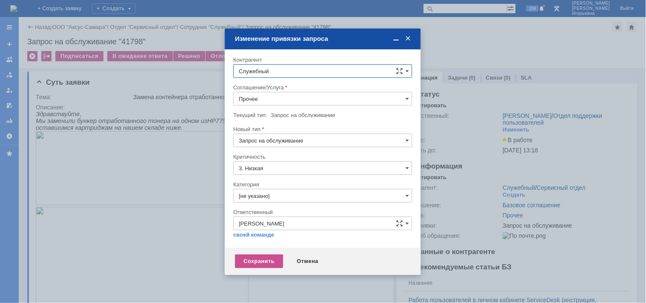
click at [261, 66] on input "Служебный" at bounding box center [322, 71] width 179 height 14
click at [271, 203] on span "Полухин Сергей" at bounding box center [282, 204] width 46 height 6
type input "Полухин Сергей"
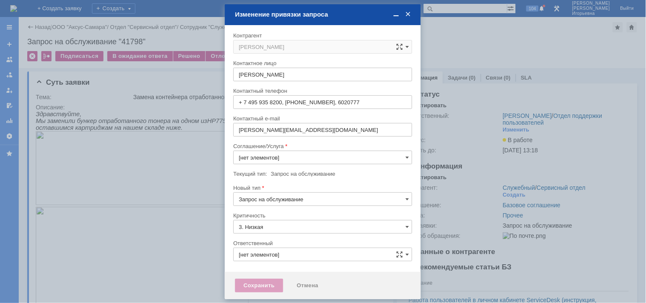
type input "[не указано]"
type input "Носенкова Елена Игорьевна"
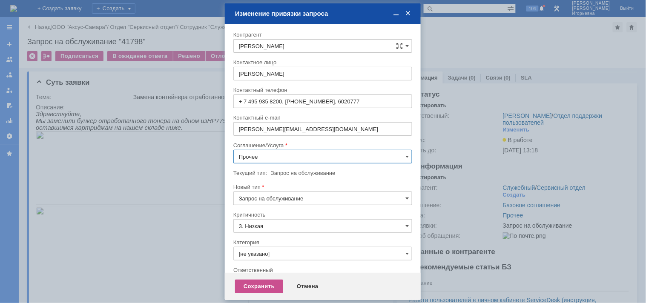
click at [260, 155] on input "Прочее" at bounding box center [322, 157] width 179 height 14
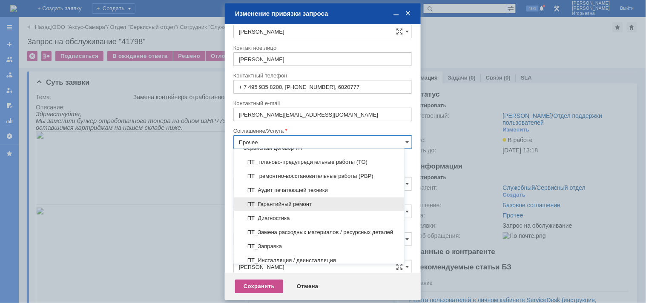
scroll to position [142, 0]
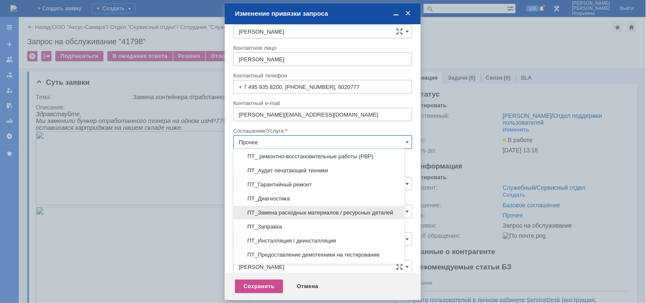
click at [274, 209] on span "ПТ_Замена расходных материалов / ресурсных деталей" at bounding box center [319, 212] width 160 height 7
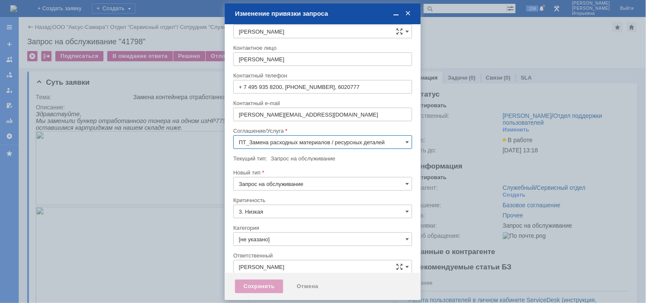
scroll to position [5, 0]
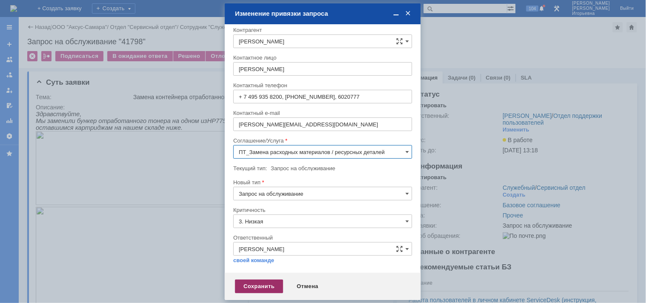
type input "ПТ_Замена расходных материалов / ресурсных деталей"
click at [267, 289] on div "Сохранить" at bounding box center [259, 287] width 48 height 14
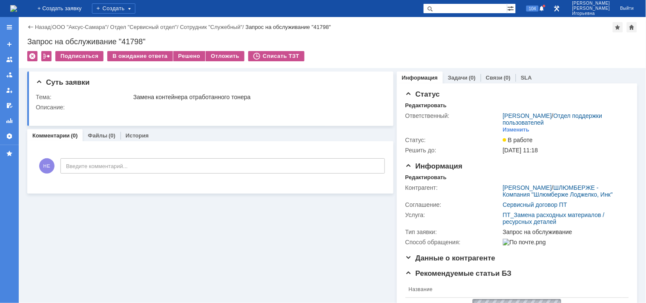
scroll to position [0, 0]
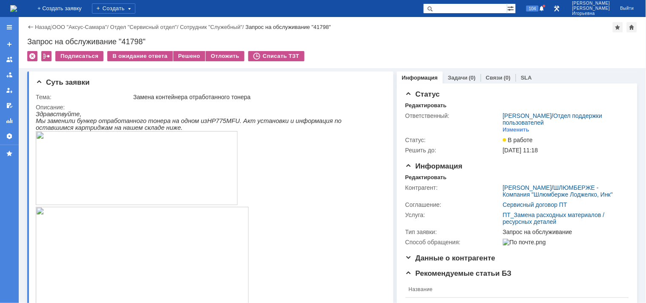
click at [134, 39] on div "Запрос на обслуживание "41798"" at bounding box center [332, 41] width 610 height 9
click at [134, 40] on div "Запрос на обслуживание "41798"" at bounding box center [332, 41] width 610 height 9
copy div "41798"
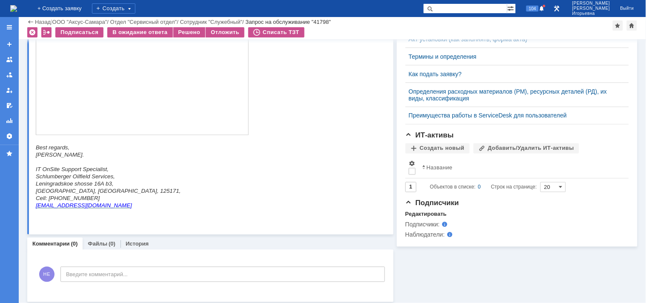
scroll to position [342, 0]
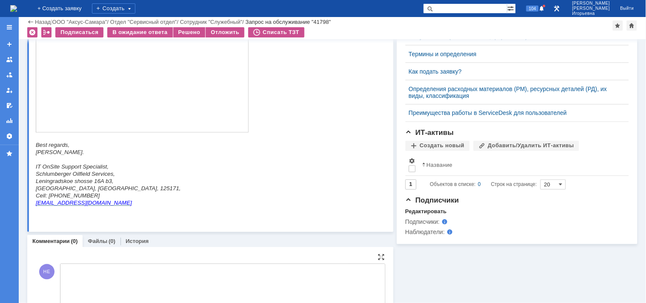
drag, startPoint x: 87, startPoint y: 272, endPoint x: 171, endPoint y: 226, distance: 96.8
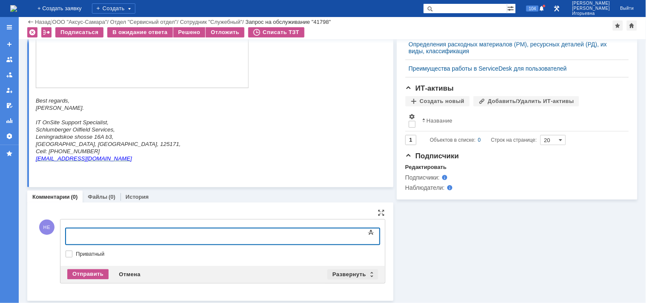
click at [368, 272] on div "Развернуть" at bounding box center [352, 274] width 51 height 10
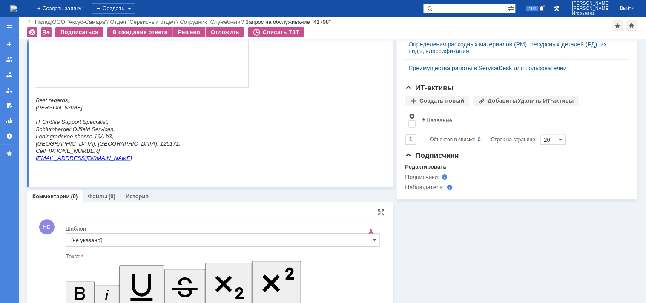
scroll to position [0, 0]
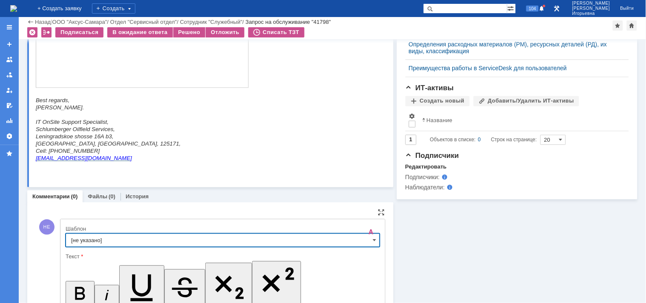
click at [372, 239] on input "[не указано]" at bounding box center [223, 241] width 314 height 14
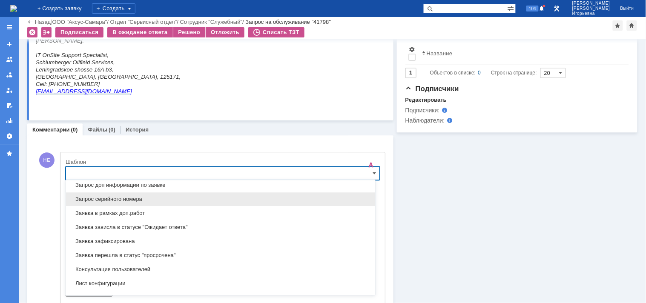
scroll to position [440, 0]
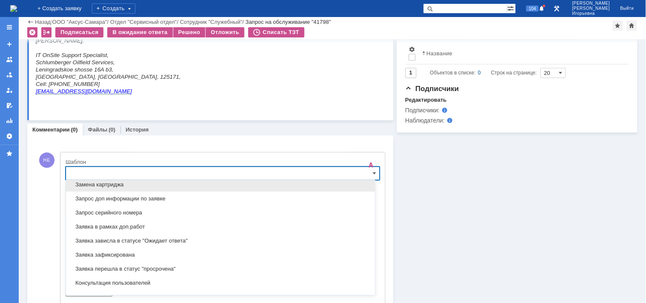
click at [104, 187] on span "Замена картриджа" at bounding box center [220, 185] width 299 height 7
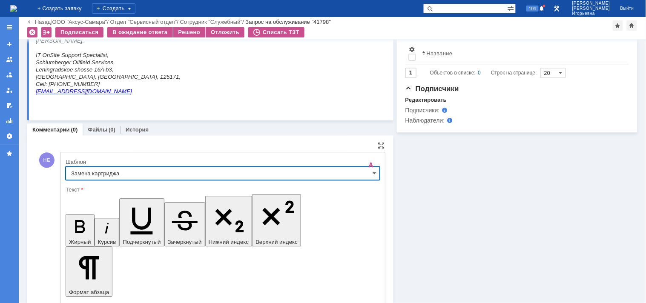
type input "Замена картриджа"
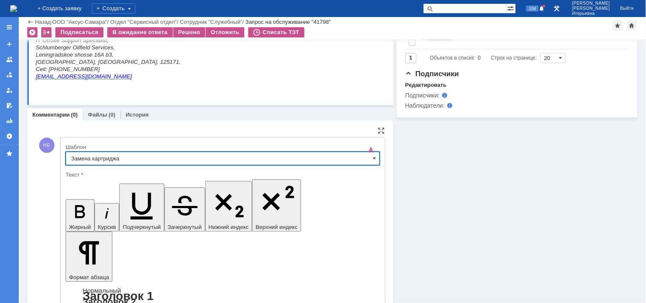
scroll to position [546, 0]
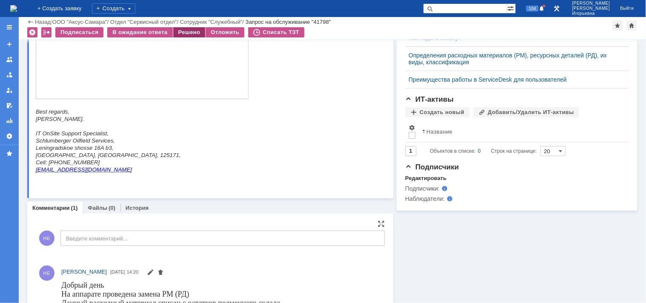
scroll to position [0, 0]
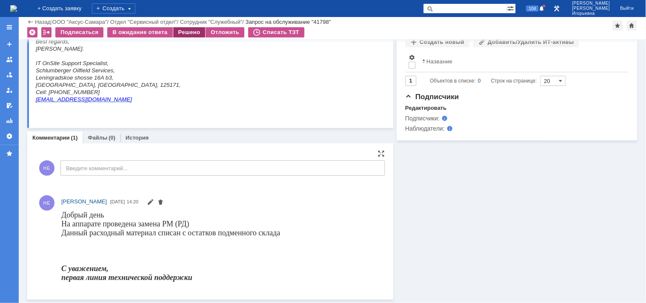
click at [180, 29] on div "Решено" at bounding box center [189, 32] width 32 height 10
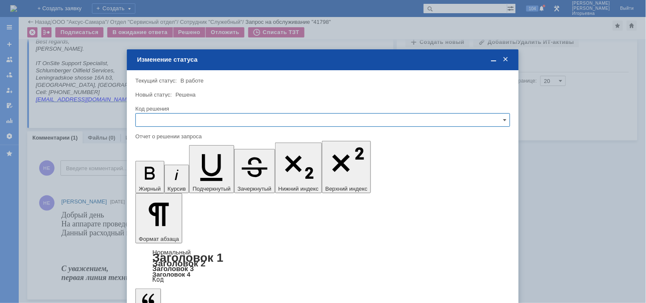
click at [166, 122] on input "text" at bounding box center [322, 120] width 374 height 14
drag, startPoint x: 151, startPoint y: 179, endPoint x: 16, endPoint y: 47, distance: 188.4
click at [151, 179] on span "Решено" at bounding box center [322, 177] width 363 height 7
type input "Решено"
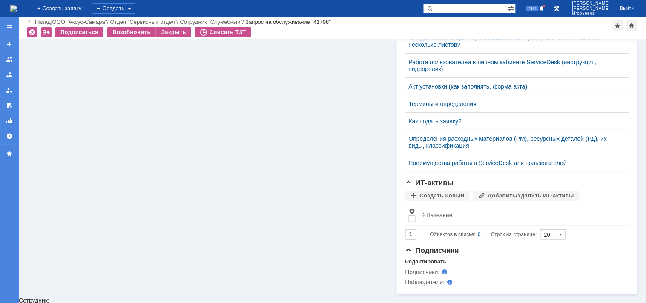
scroll to position [342, 0]
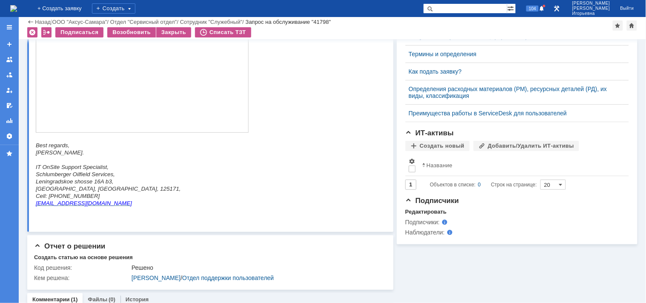
click at [14, 6] on img at bounding box center [13, 8] width 7 height 7
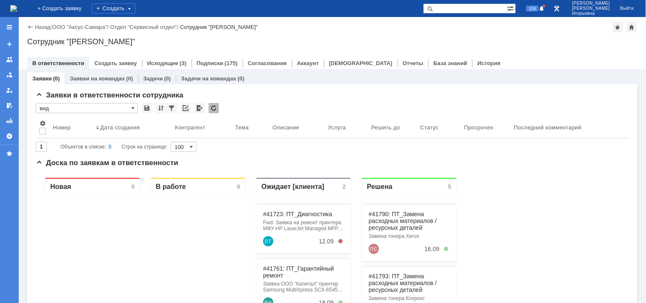
drag, startPoint x: 461, startPoint y: 9, endPoint x: 477, endPoint y: 4, distance: 16.0
click at [466, 7] on input "text" at bounding box center [465, 8] width 84 height 10
type input "28939"
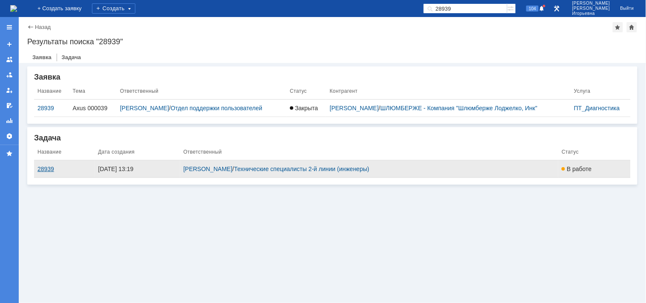
click at [49, 169] on div "28939" at bounding box center [64, 169] width 54 height 7
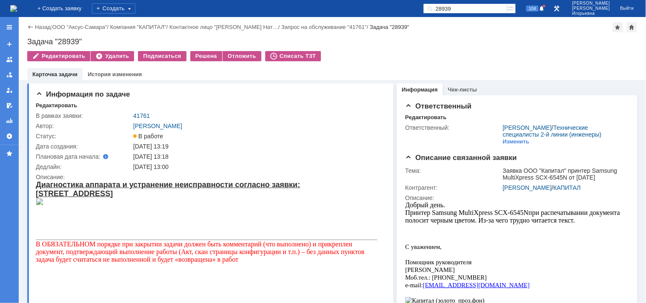
click at [17, 12] on img at bounding box center [13, 8] width 7 height 7
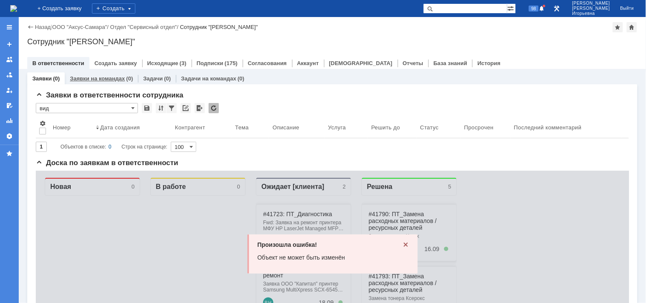
click at [104, 77] on link "Заявки на командах" at bounding box center [97, 78] width 55 height 6
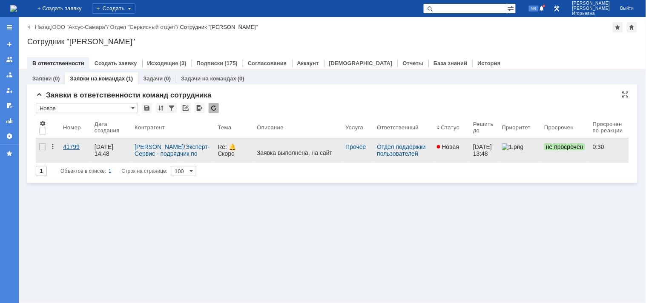
click at [69, 147] on div "41799" at bounding box center [75, 146] width 25 height 7
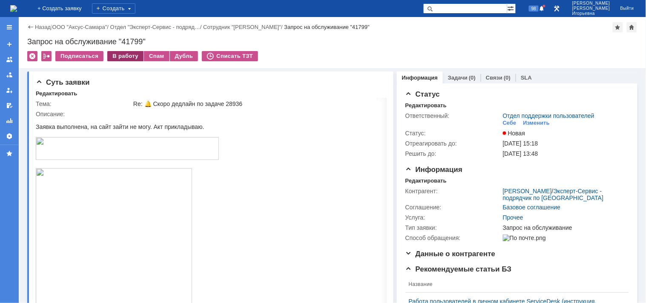
click at [126, 56] on div "В работу" at bounding box center [125, 56] width 36 height 10
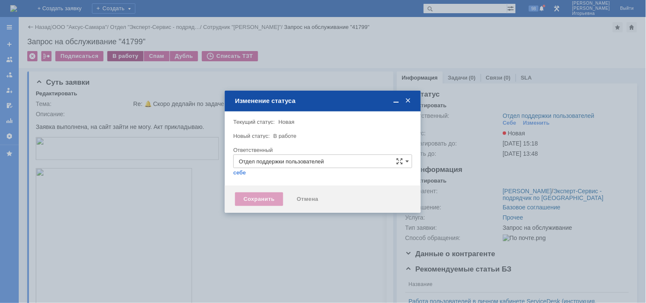
type input "[PERSON_NAME]"
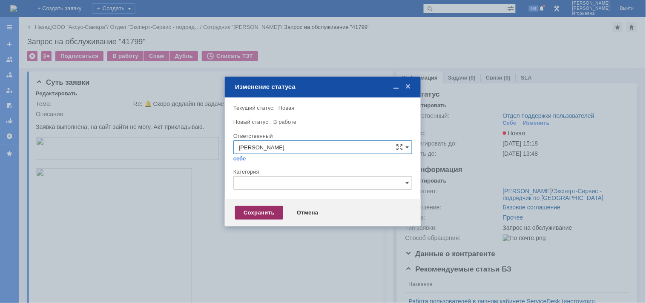
click at [254, 211] on div "Сохранить" at bounding box center [259, 213] width 48 height 14
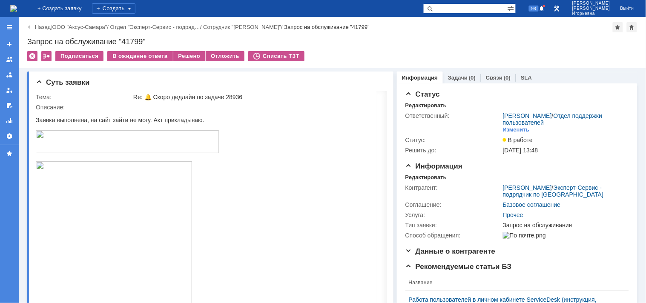
click at [474, 9] on input "text" at bounding box center [465, 8] width 84 height 10
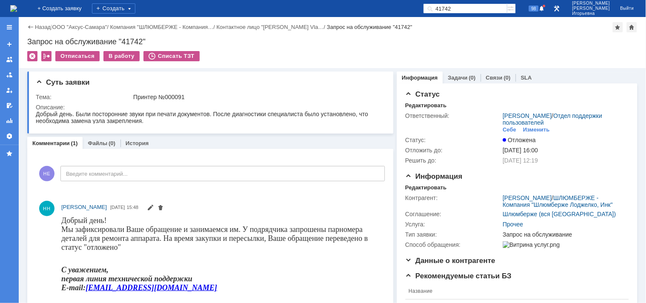
drag, startPoint x: 484, startPoint y: 6, endPoint x: 425, endPoint y: 11, distance: 59.4
click at [425, 11] on div "На домашнюю + Создать заявку Создать 41742 98 Носенкова Елена Игорьевна Выйти" at bounding box center [323, 8] width 646 height 17
type input "41763"
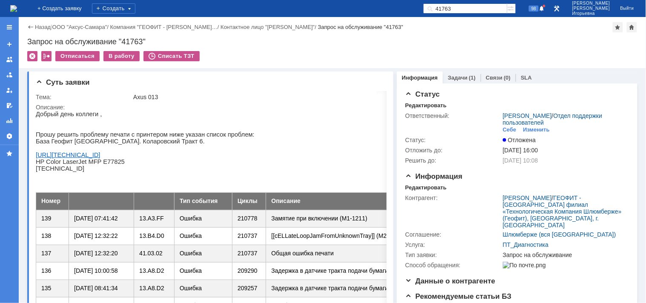
click at [17, 5] on img at bounding box center [13, 8] width 7 height 7
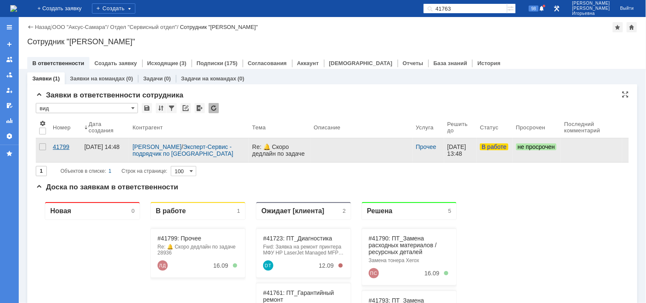
click at [58, 146] on div "41799" at bounding box center [65, 146] width 25 height 7
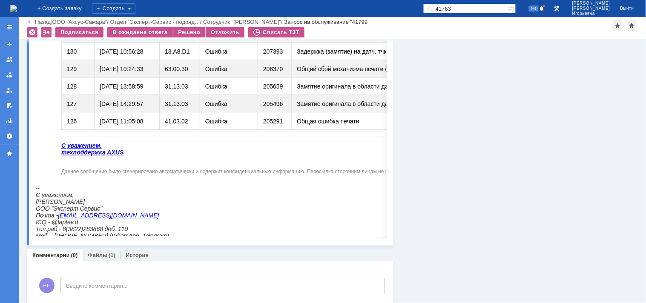
scroll to position [626, 0]
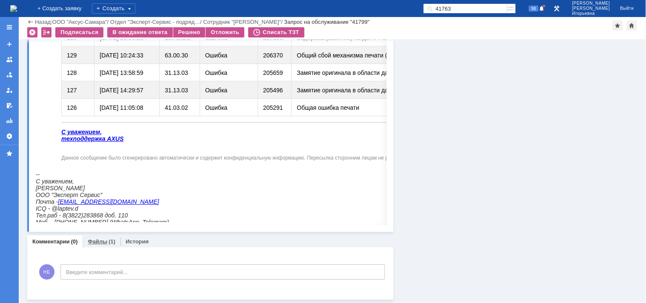
click at [96, 243] on link "Файлы" at bounding box center [98, 241] width 20 height 6
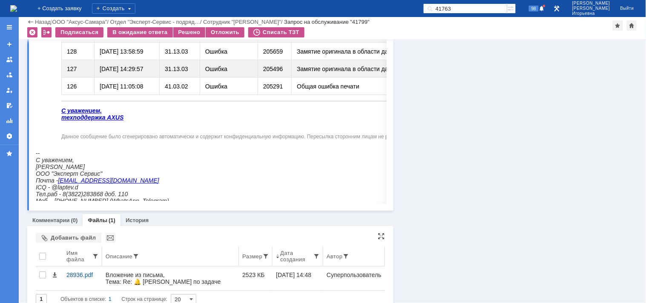
scroll to position [658, 0]
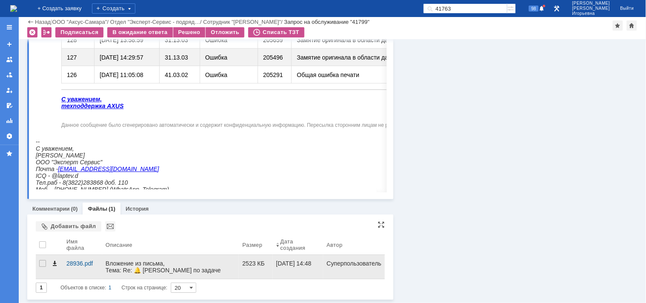
click at [54, 265] on span at bounding box center [54, 263] width 7 height 7
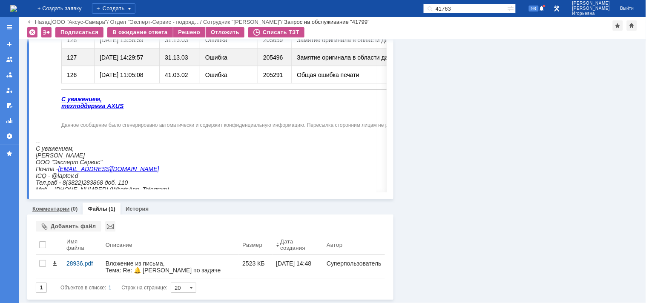
click at [42, 206] on link "Комментарии" at bounding box center [50, 209] width 37 height 6
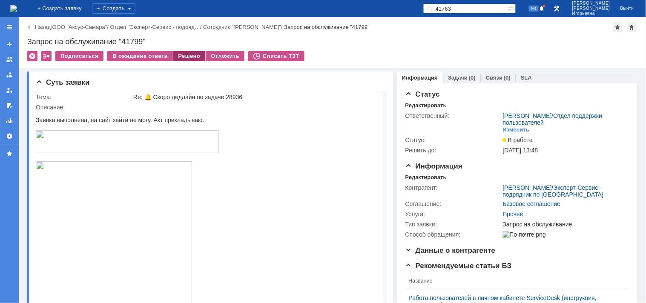
click at [189, 58] on div "Решено" at bounding box center [189, 56] width 32 height 10
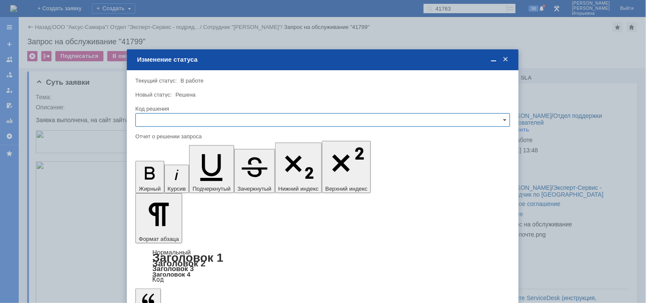
click at [156, 120] on input "text" at bounding box center [322, 120] width 374 height 14
click at [151, 173] on div "Решено" at bounding box center [323, 178] width 374 height 14
type input "Решено"
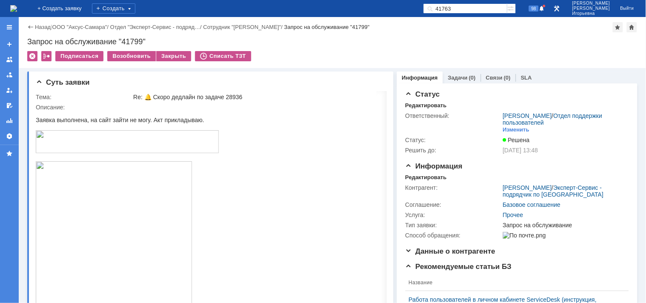
click at [17, 12] on img at bounding box center [13, 8] width 7 height 7
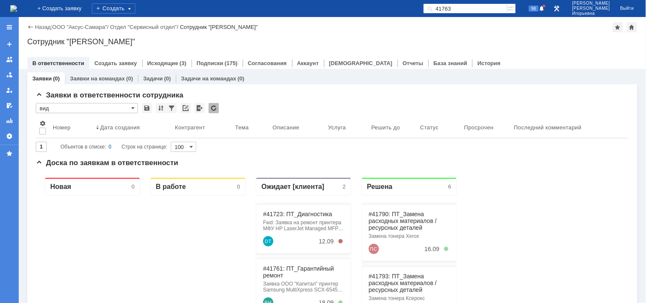
click at [486, 4] on input "41763" at bounding box center [465, 8] width 84 height 10
click at [491, 10] on input "41763" at bounding box center [465, 8] width 84 height 10
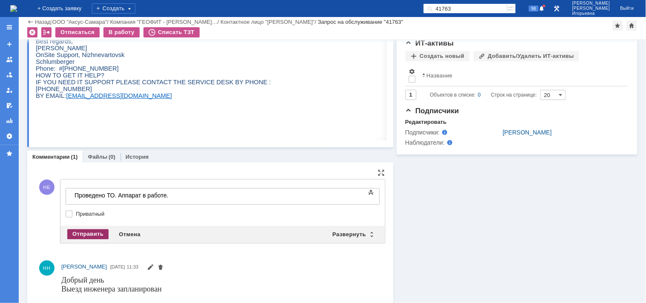
click at [91, 233] on div "Отправить" at bounding box center [87, 234] width 41 height 10
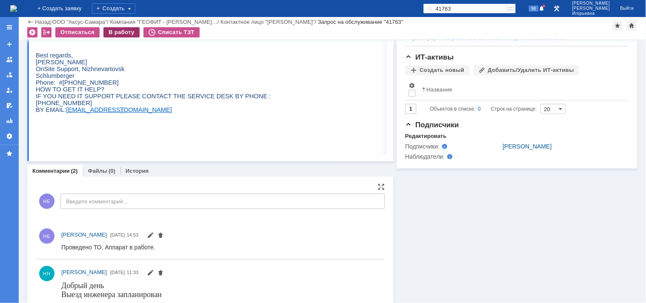
scroll to position [426, 0]
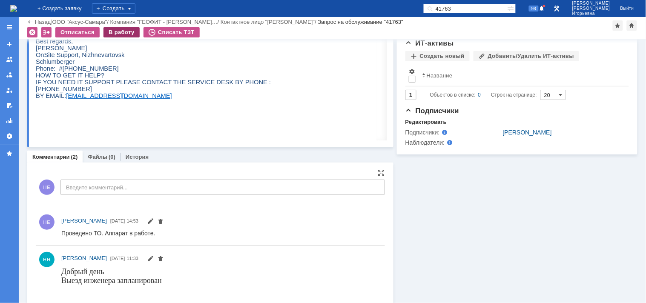
click at [108, 27] on div "В работу" at bounding box center [121, 32] width 36 height 10
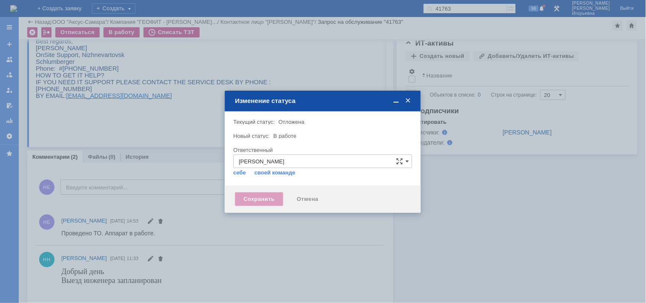
type input "Носенкова Елена Игорьевна"
click at [269, 196] on div "Сохранить" at bounding box center [259, 199] width 48 height 14
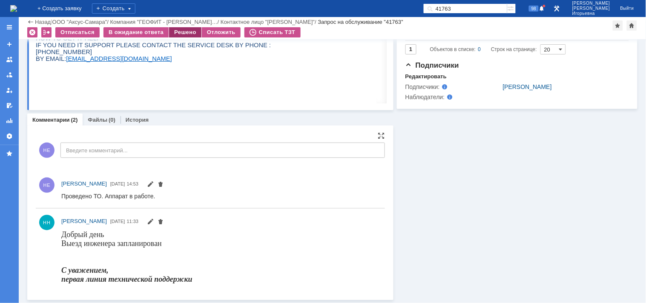
scroll to position [0, 0]
click at [191, 28] on div "Решено" at bounding box center [185, 32] width 32 height 10
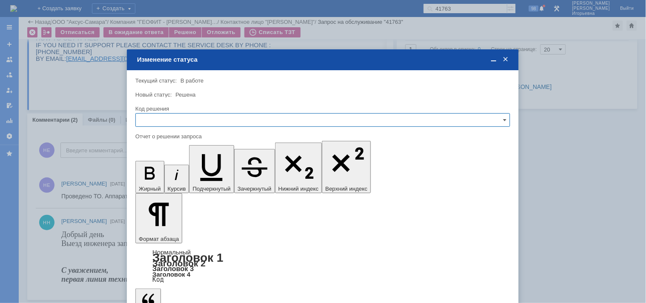
click at [158, 120] on input "text" at bounding box center [322, 120] width 374 height 14
click at [160, 176] on span "Решено" at bounding box center [322, 177] width 363 height 7
type input "Решено"
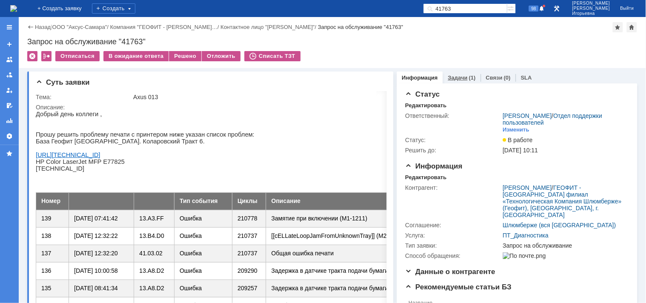
click at [457, 77] on link "Задачи" at bounding box center [458, 77] width 20 height 6
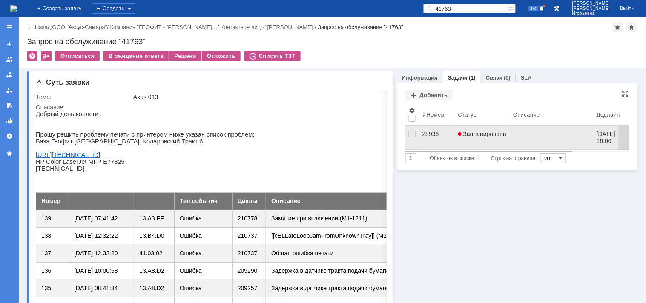
click at [427, 134] on div "28936" at bounding box center [436, 134] width 29 height 7
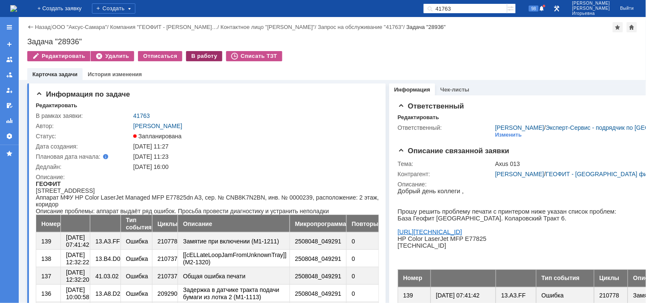
click at [201, 58] on div "В работу" at bounding box center [204, 56] width 36 height 10
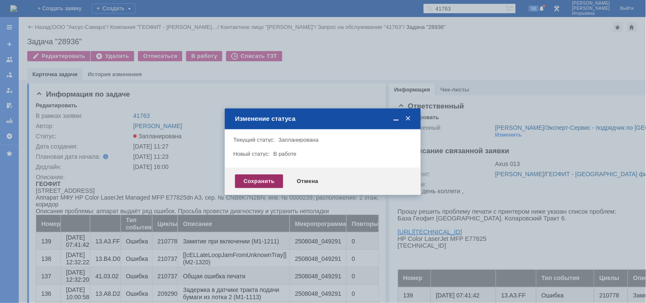
click at [260, 178] on div "Сохранить" at bounding box center [259, 181] width 48 height 14
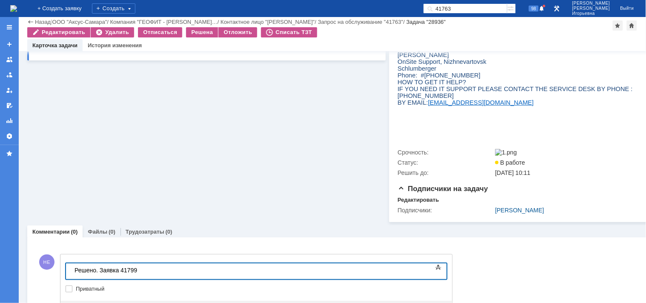
scroll to position [541, 0]
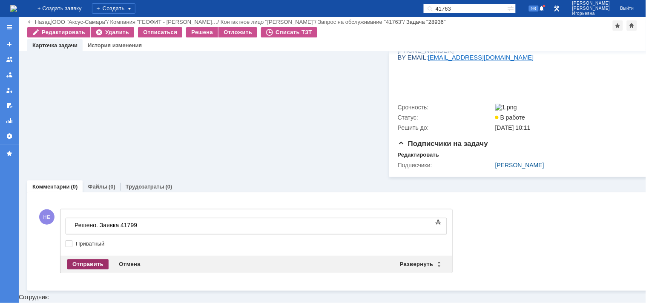
click at [94, 269] on div "Отправить" at bounding box center [87, 264] width 41 height 10
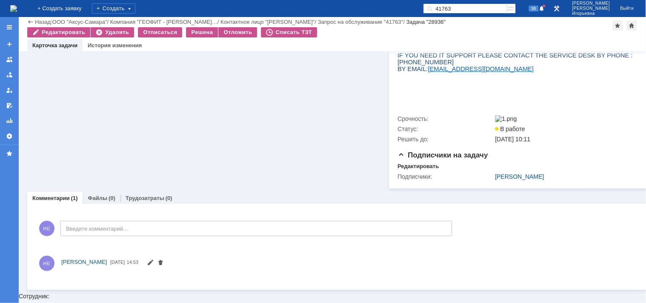
scroll to position [533, 0]
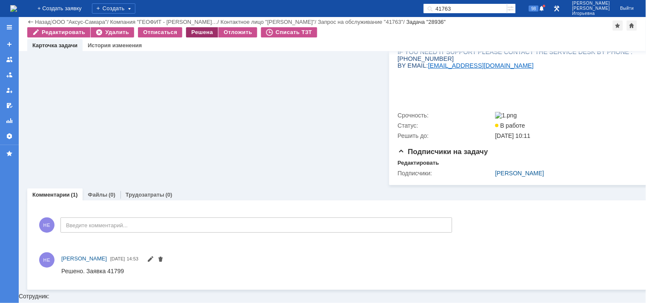
click at [203, 33] on div "Решена" at bounding box center [202, 32] width 32 height 10
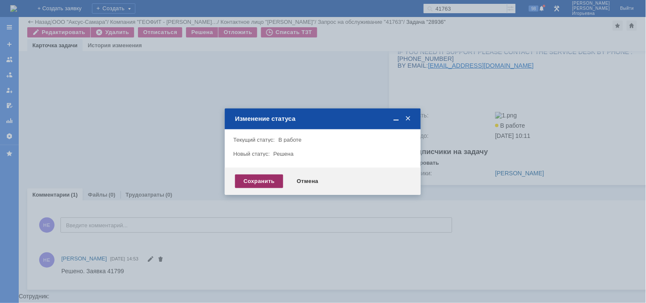
click at [250, 182] on div "Сохранить" at bounding box center [259, 181] width 48 height 14
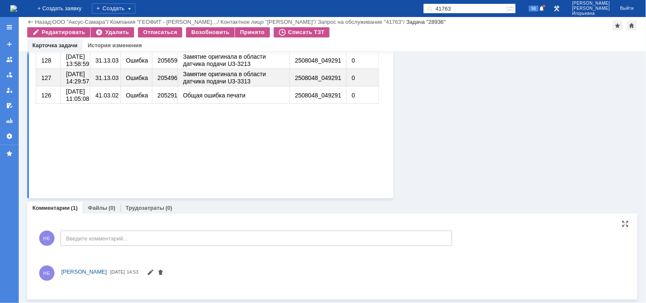
scroll to position [368, 0]
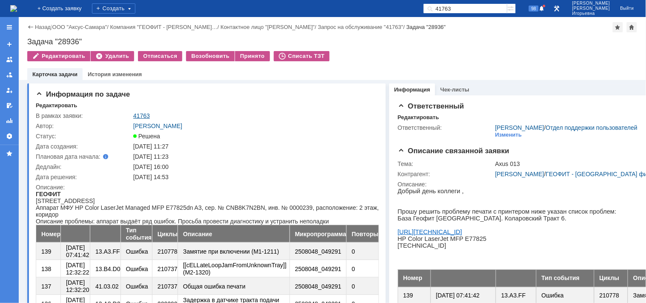
click at [146, 118] on link "41763" at bounding box center [141, 115] width 17 height 7
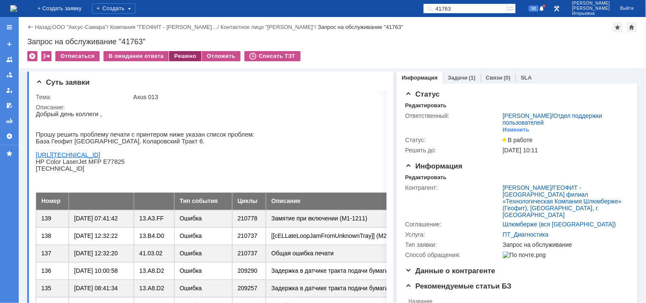
click at [183, 57] on div "Решено" at bounding box center [185, 56] width 32 height 10
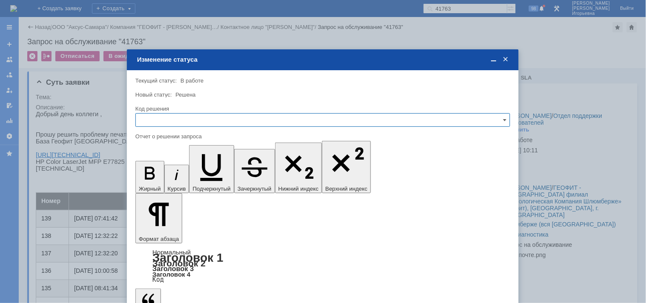
click at [166, 123] on input "text" at bounding box center [322, 120] width 374 height 14
click at [157, 177] on span "Решено" at bounding box center [322, 177] width 363 height 7
type input "Решено"
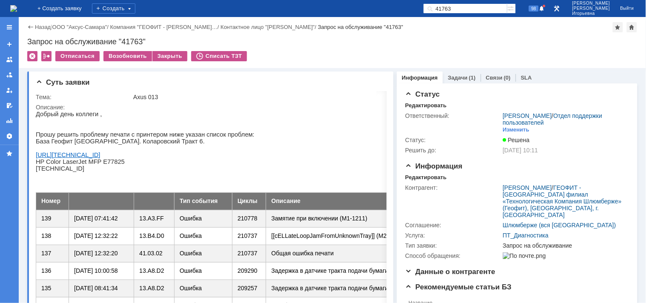
click at [17, 5] on img at bounding box center [13, 8] width 7 height 7
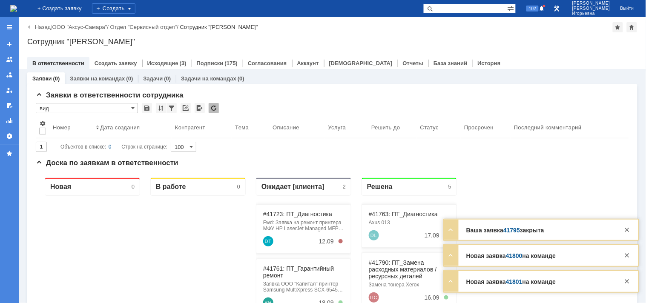
click at [111, 75] on link "Заявки на командах" at bounding box center [97, 78] width 55 height 6
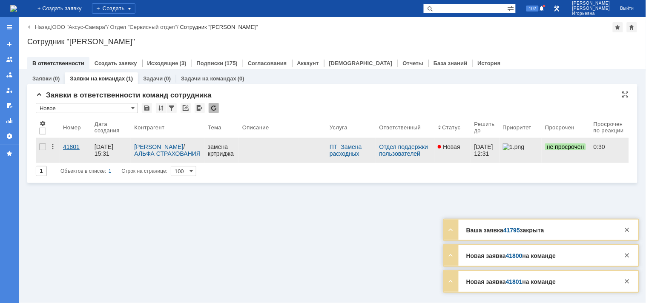
click at [76, 146] on div "41801" at bounding box center [75, 146] width 25 height 7
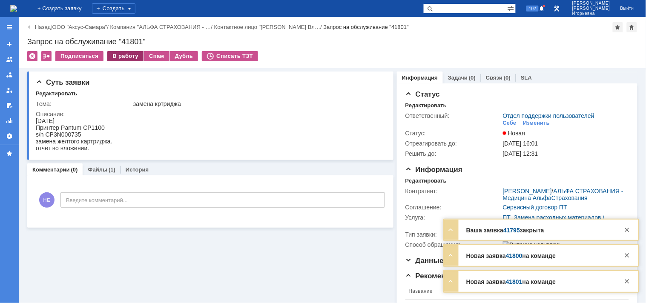
click at [126, 55] on div "В работу" at bounding box center [125, 56] width 36 height 10
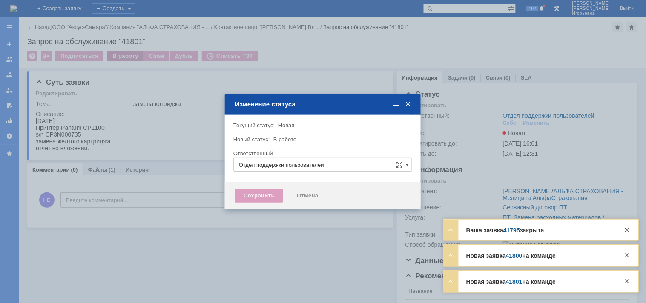
type input "Носенкова Елена Игорьевна"
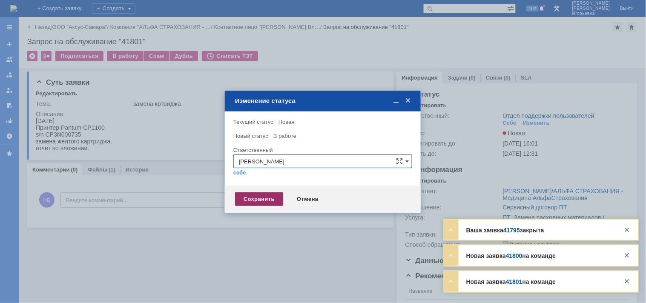
click at [244, 201] on div "Сохранить" at bounding box center [259, 199] width 48 height 14
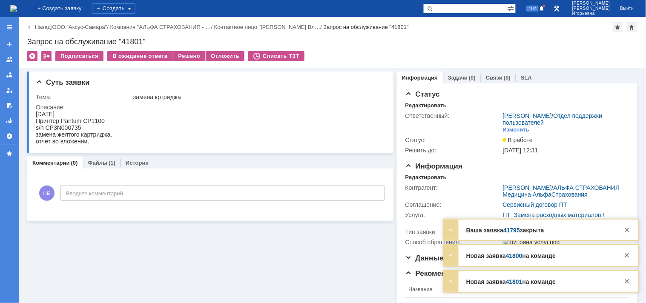
click at [17, 7] on img at bounding box center [13, 8] width 7 height 7
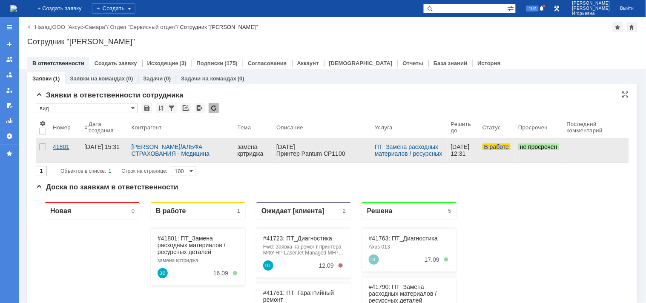
click at [62, 146] on div "41801" at bounding box center [65, 146] width 25 height 7
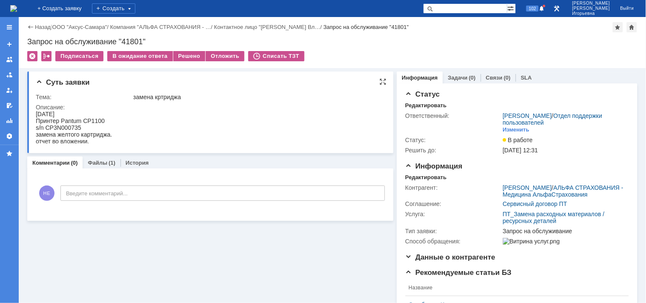
click at [73, 126] on div "s/n CP3N000735" at bounding box center [73, 127] width 76 height 7
copy div "CP3N000735"
click at [134, 43] on div "Запрос на обслуживание "41801"" at bounding box center [332, 41] width 610 height 9
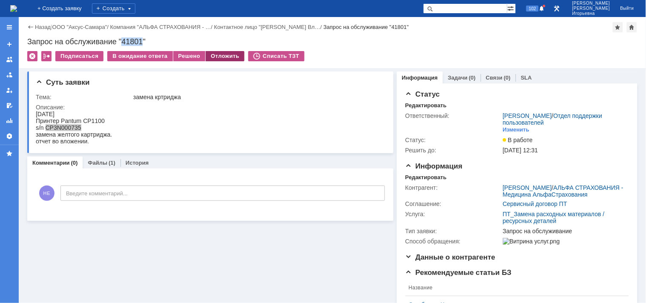
copy div "41801"
click at [95, 163] on link "Файлы" at bounding box center [98, 163] width 20 height 6
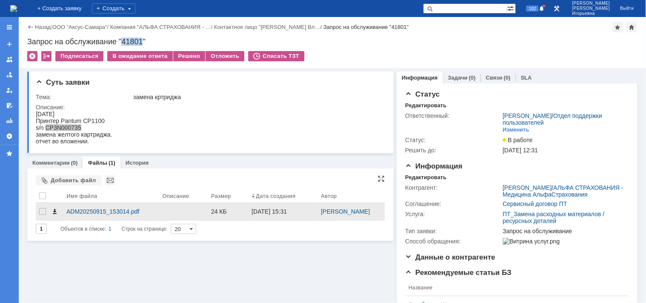
click at [55, 215] on span at bounding box center [54, 211] width 7 height 7
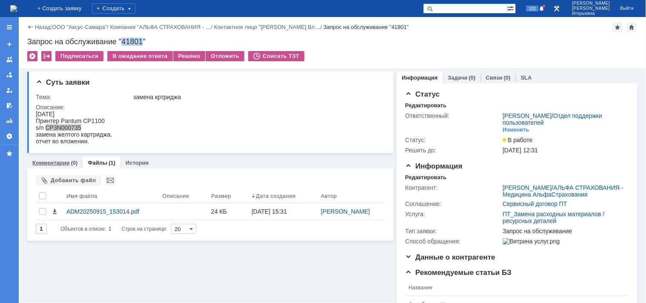
click at [57, 164] on link "Комментарии" at bounding box center [50, 163] width 37 height 6
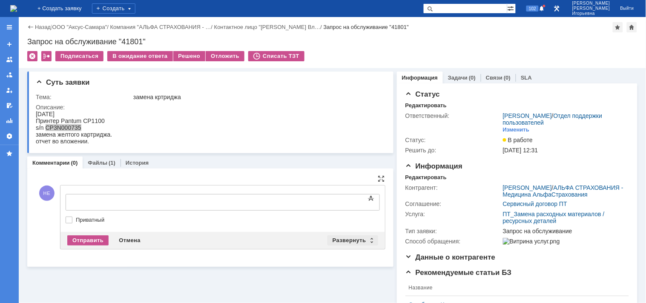
click at [366, 240] on div "Развернуть" at bounding box center [352, 240] width 51 height 10
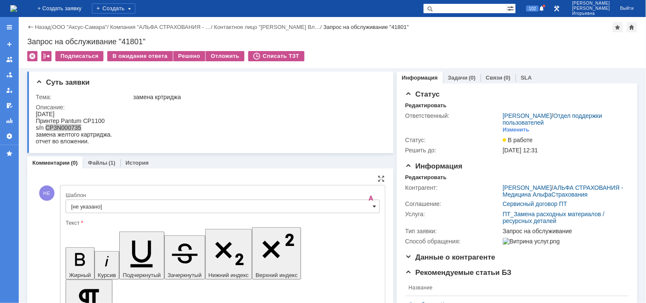
click at [373, 205] on span at bounding box center [374, 206] width 3 height 7
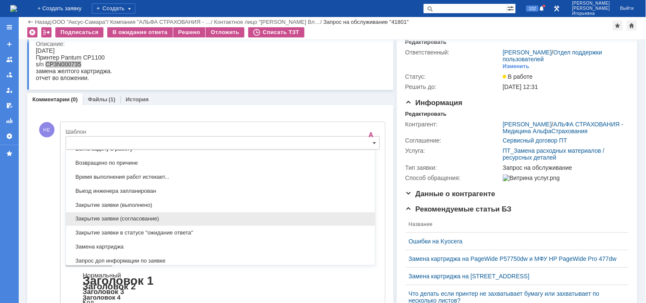
scroll to position [345, 0]
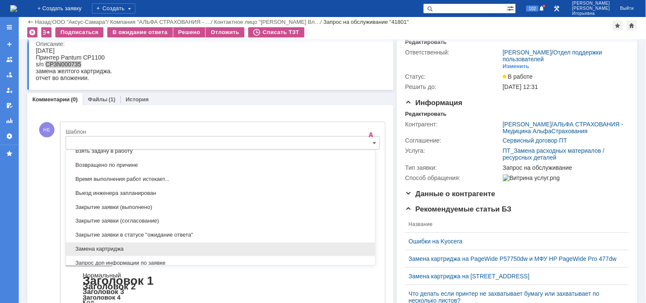
click at [101, 253] on span "Замена картриджа" at bounding box center [220, 249] width 299 height 7
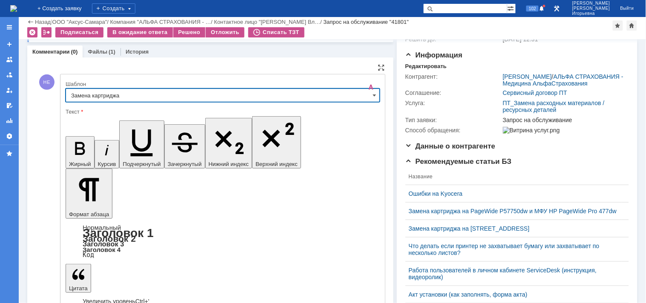
type input "Замена картриджа"
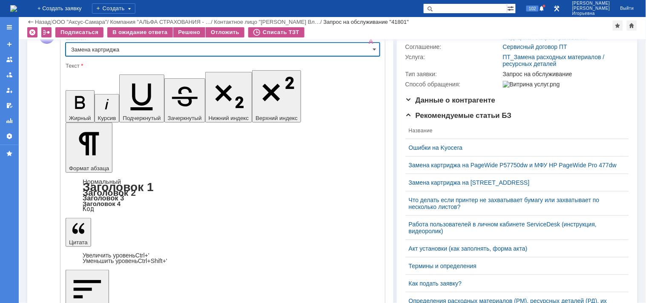
scroll to position [129, 0]
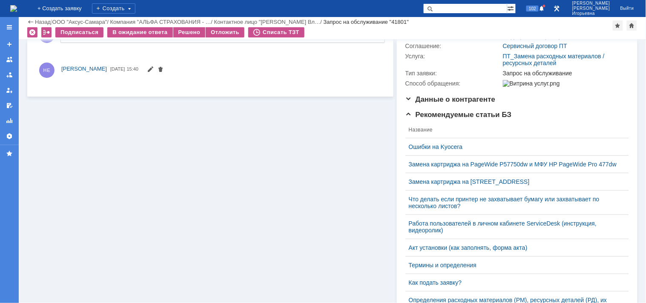
scroll to position [0, 0]
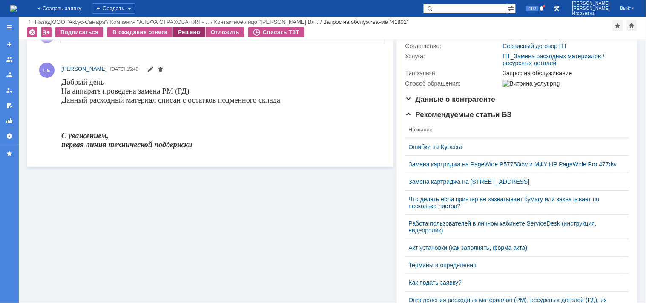
click at [190, 33] on div "Решено" at bounding box center [189, 32] width 32 height 10
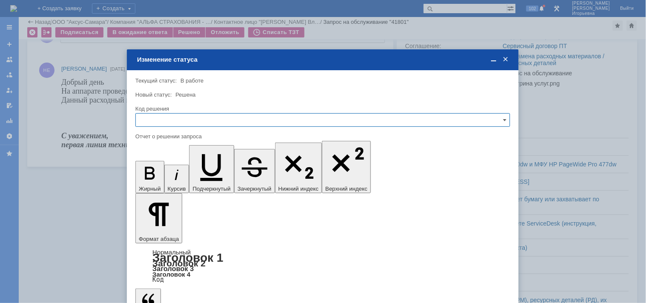
click at [169, 115] on input "text" at bounding box center [322, 120] width 374 height 14
click at [161, 173] on div "Решено" at bounding box center [323, 178] width 374 height 14
type input "Решено"
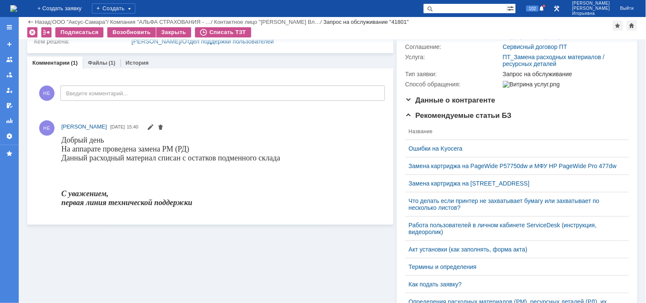
click at [17, 6] on img at bounding box center [13, 8] width 7 height 7
